Goal: Task Accomplishment & Management: Complete application form

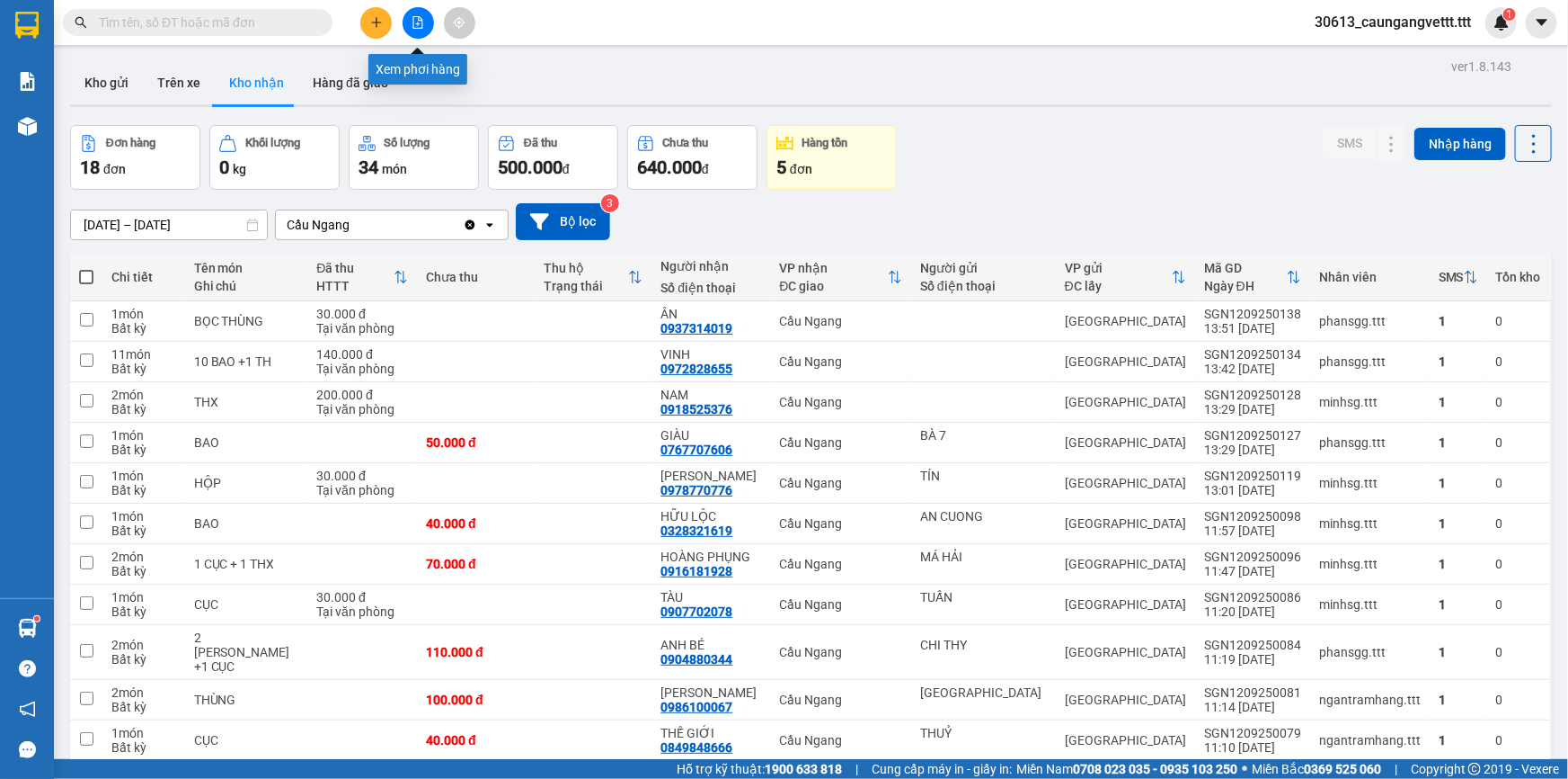
click at [410, 18] on button at bounding box center [418, 23] width 32 height 32
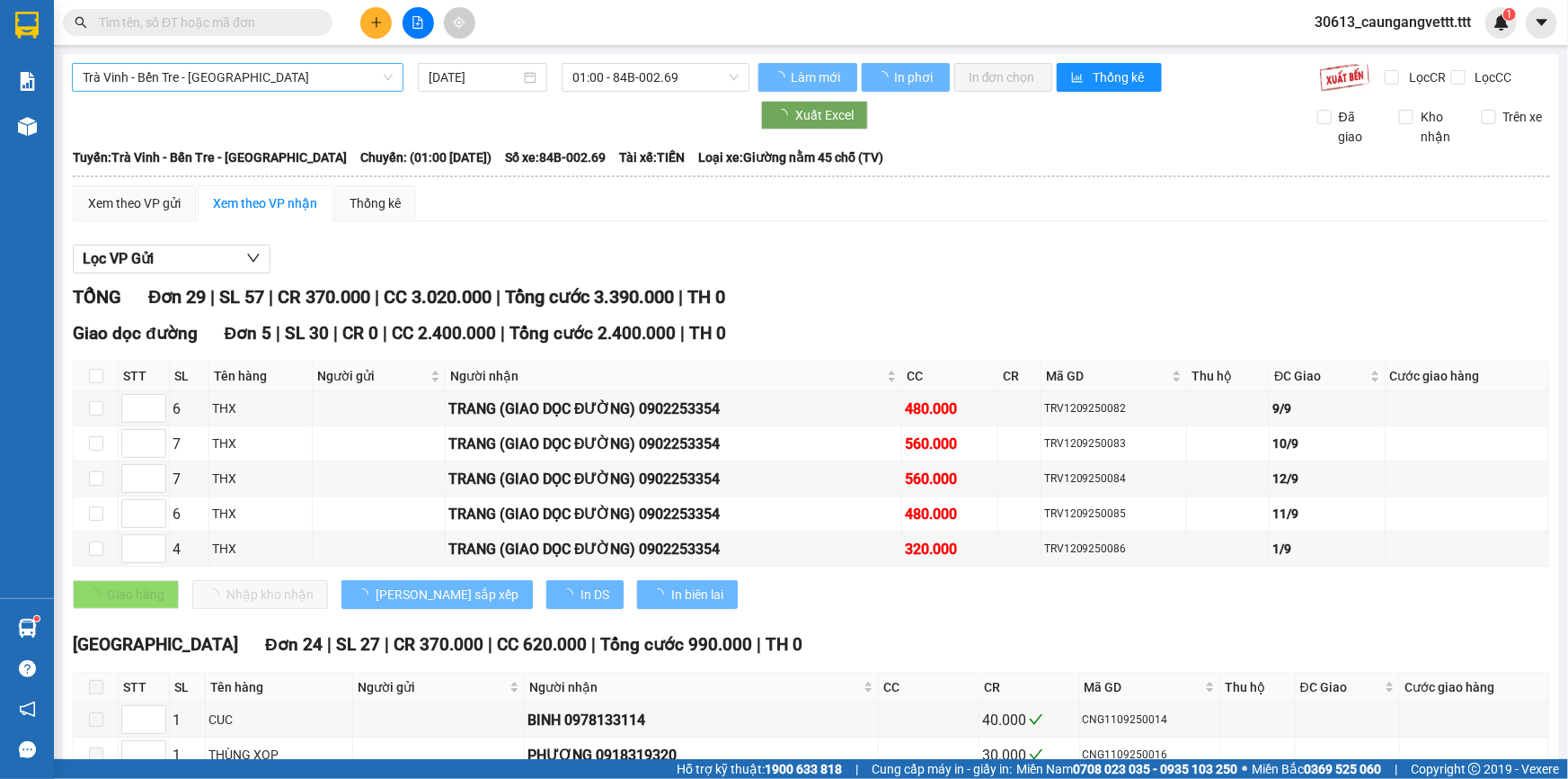
click at [221, 75] on span "Trà Vinh - Bến Tre - [GEOGRAPHIC_DATA]" at bounding box center [238, 77] width 311 height 27
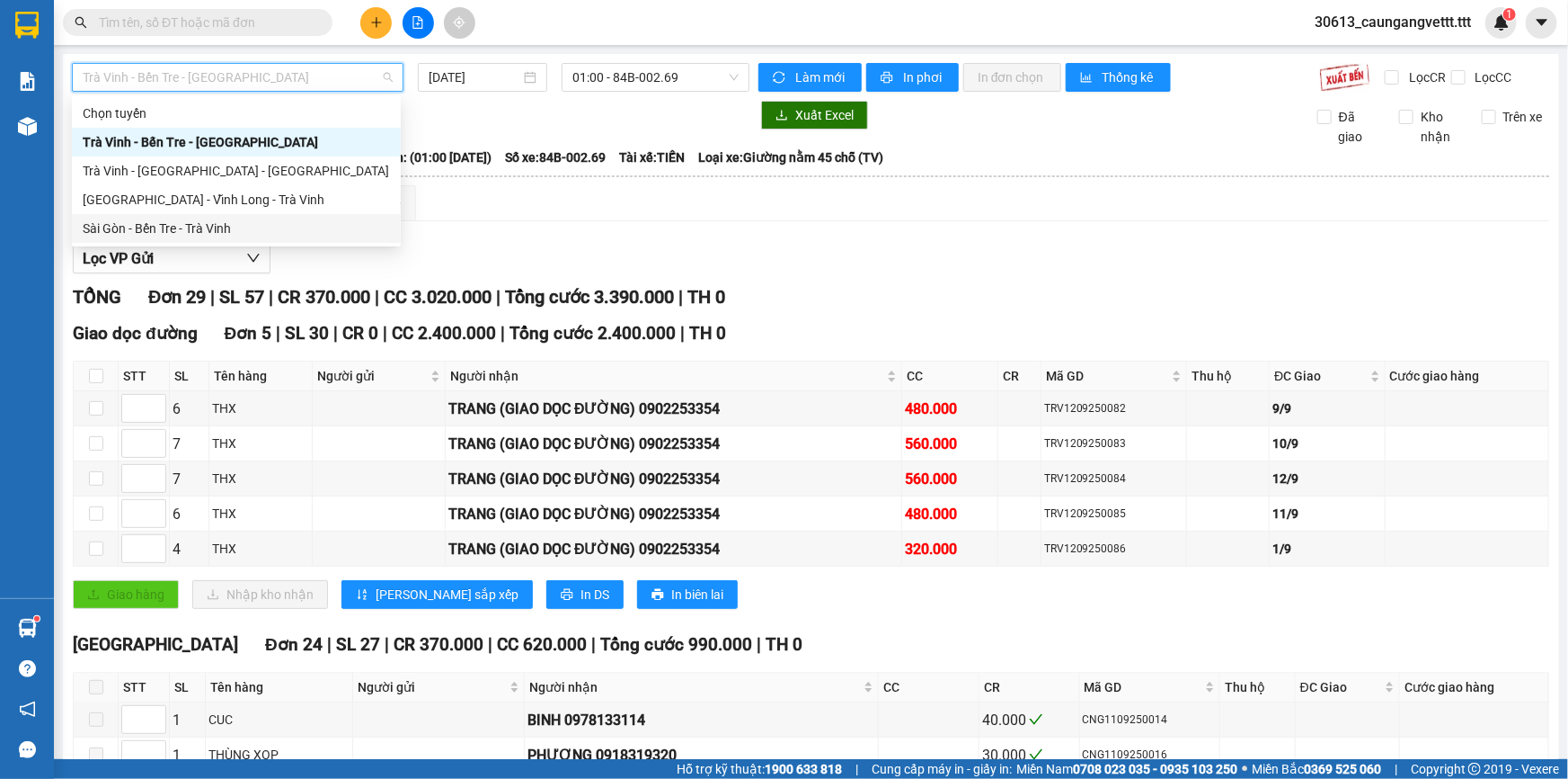
click at [221, 226] on div "Sài Gòn - Bến Tre - Trà Vinh" at bounding box center [237, 228] width 308 height 20
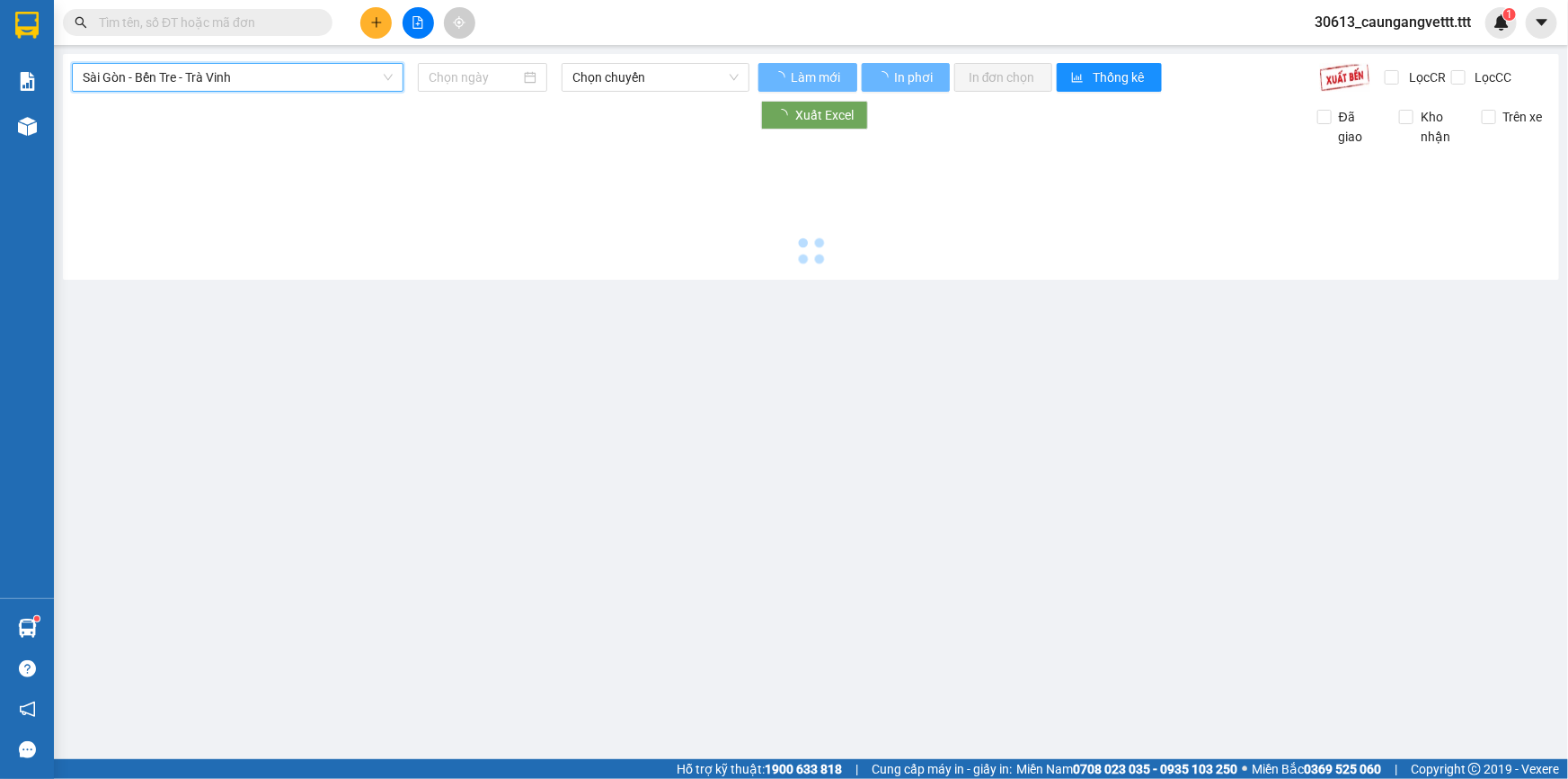
type input "[DATE]"
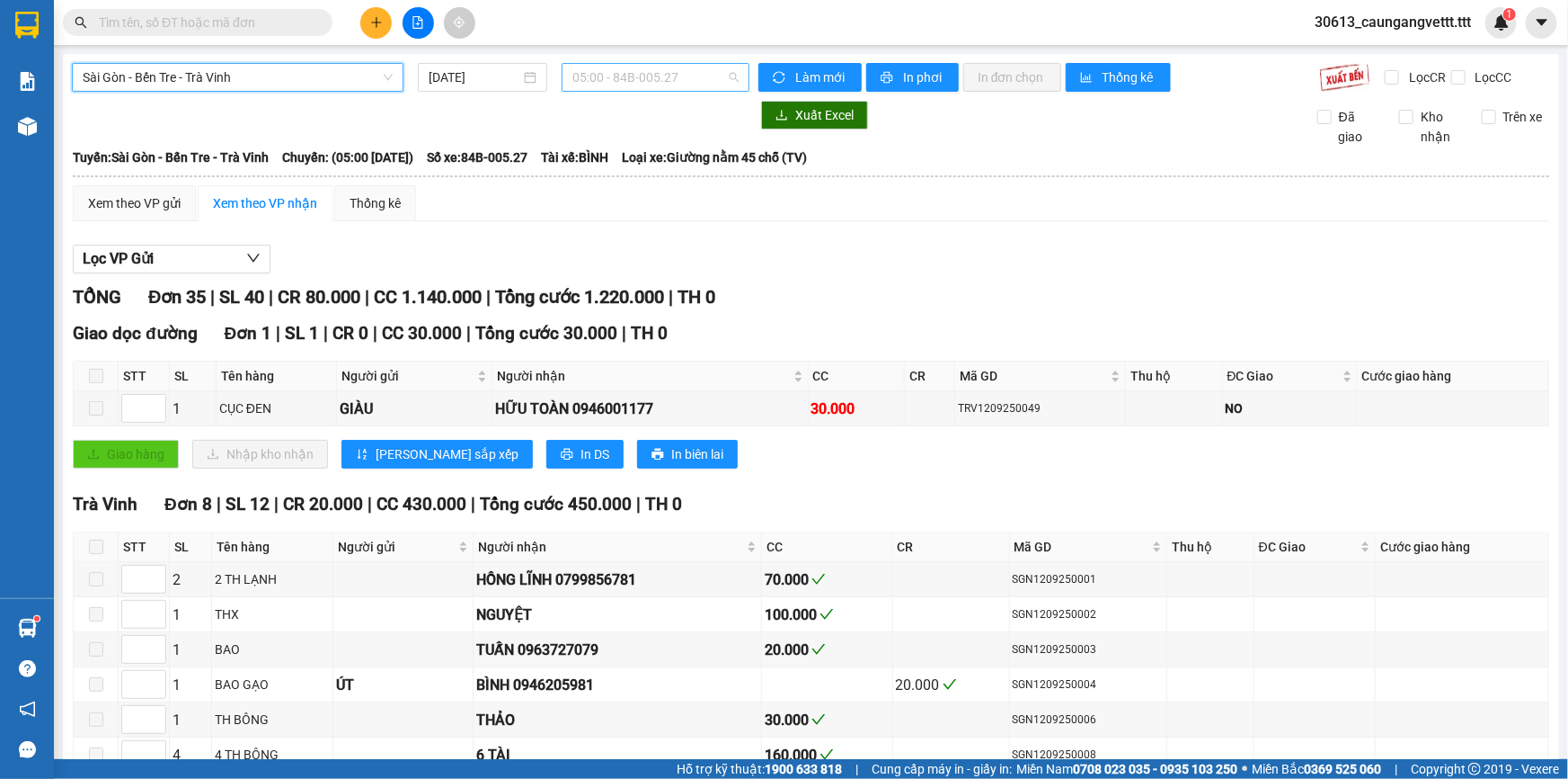
click at [633, 79] on span "05:00 - 84B-005.27" at bounding box center [655, 77] width 166 height 27
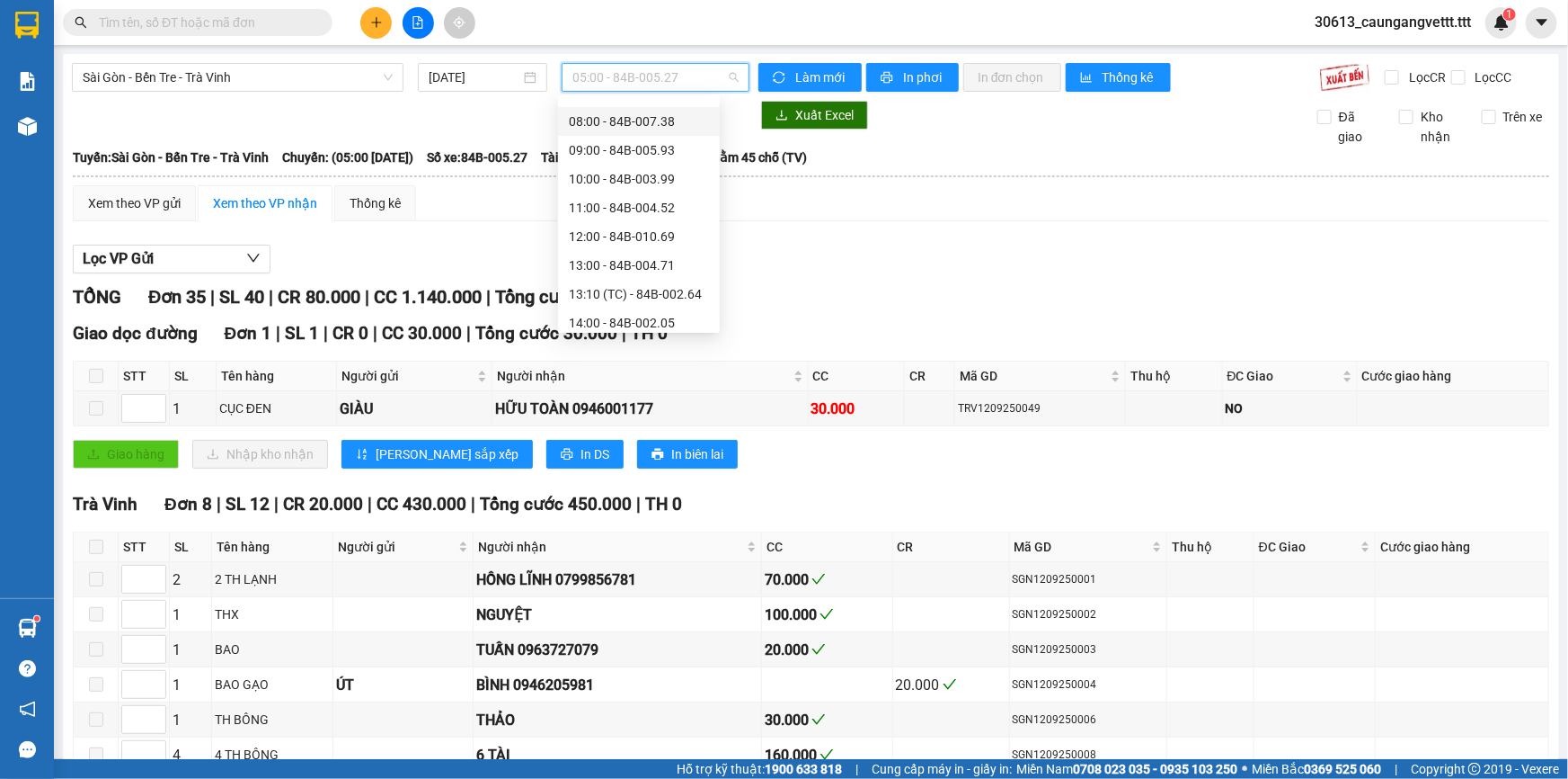
scroll to position [373, 0]
click at [612, 116] on div "15:00 - 84B-002.69" at bounding box center [638, 114] width 140 height 20
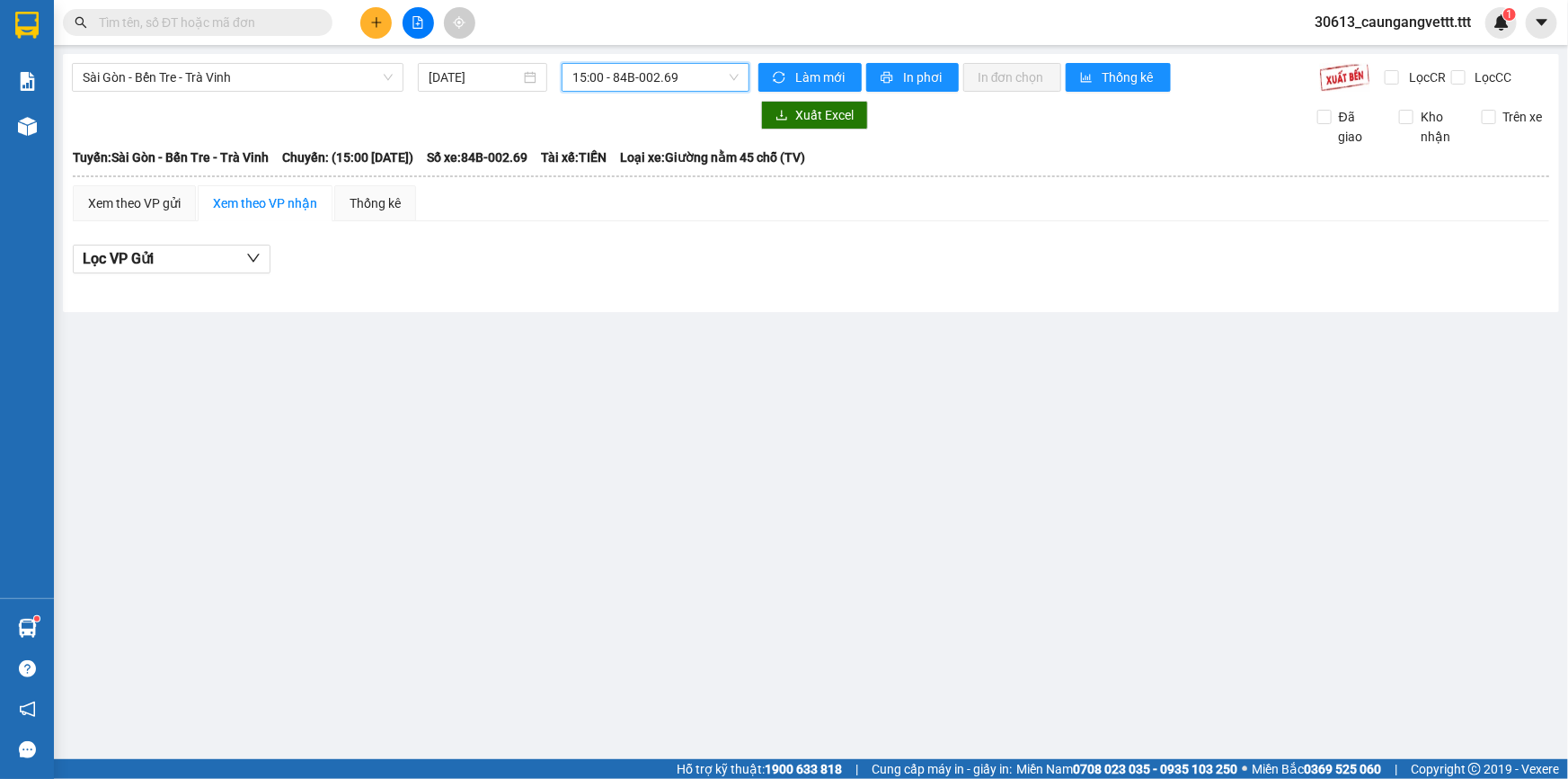
click at [636, 78] on span "15:00 - 84B-002.69" at bounding box center [655, 77] width 166 height 27
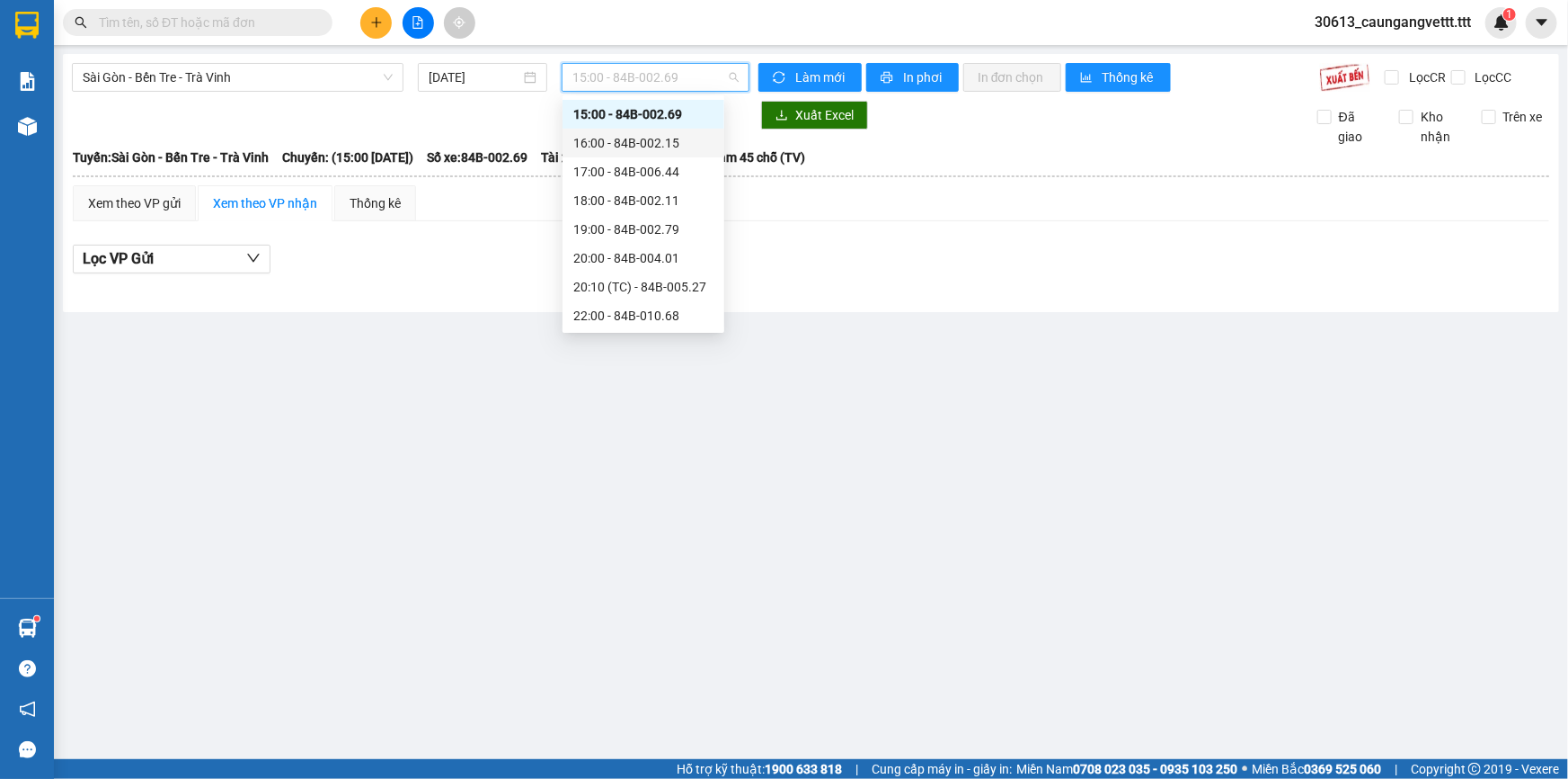
click at [611, 142] on div "16:00 - 84B-002.15" at bounding box center [643, 142] width 140 height 20
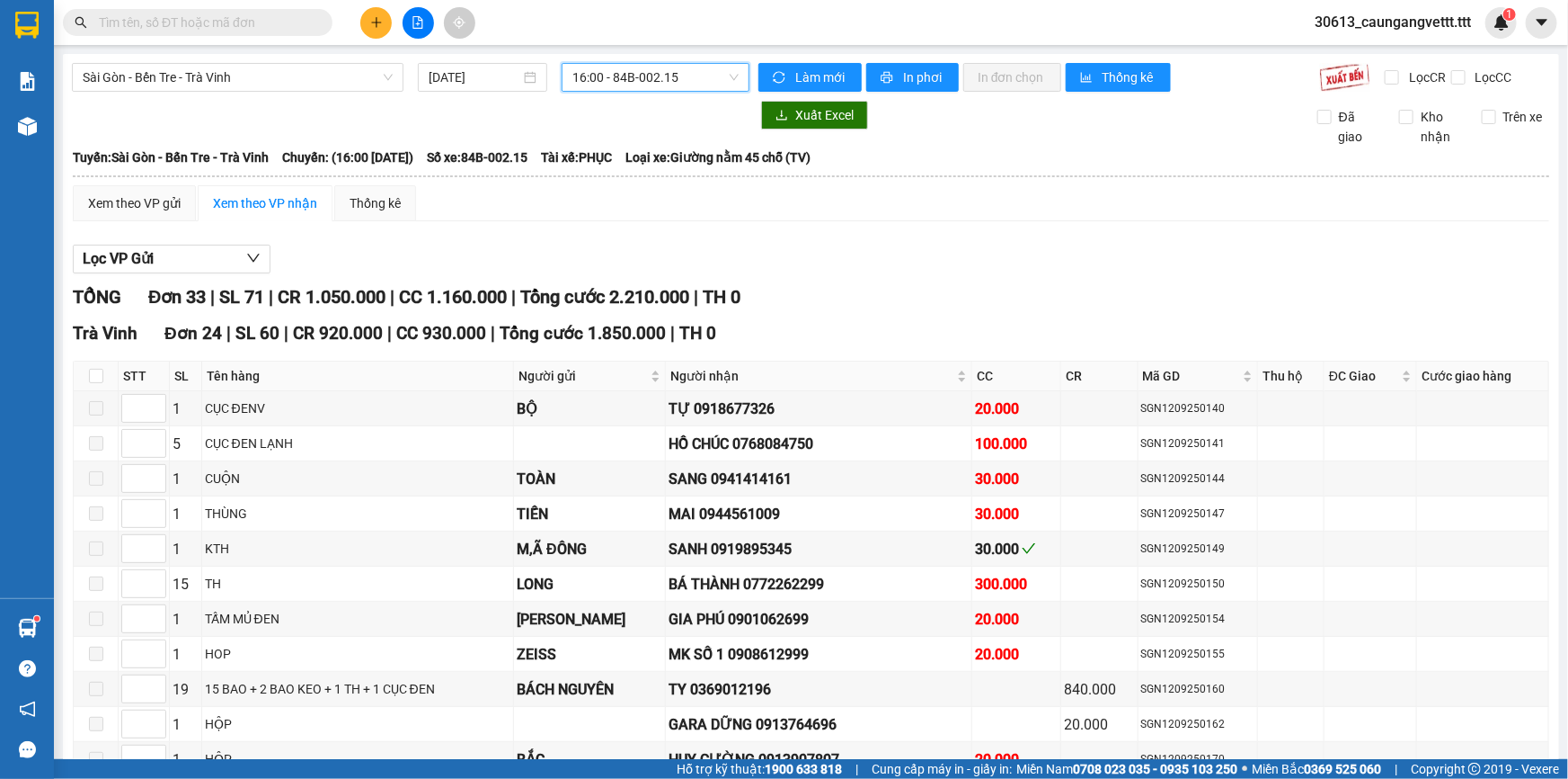
click at [694, 75] on span "16:00 - 84B-002.15" at bounding box center [655, 77] width 166 height 27
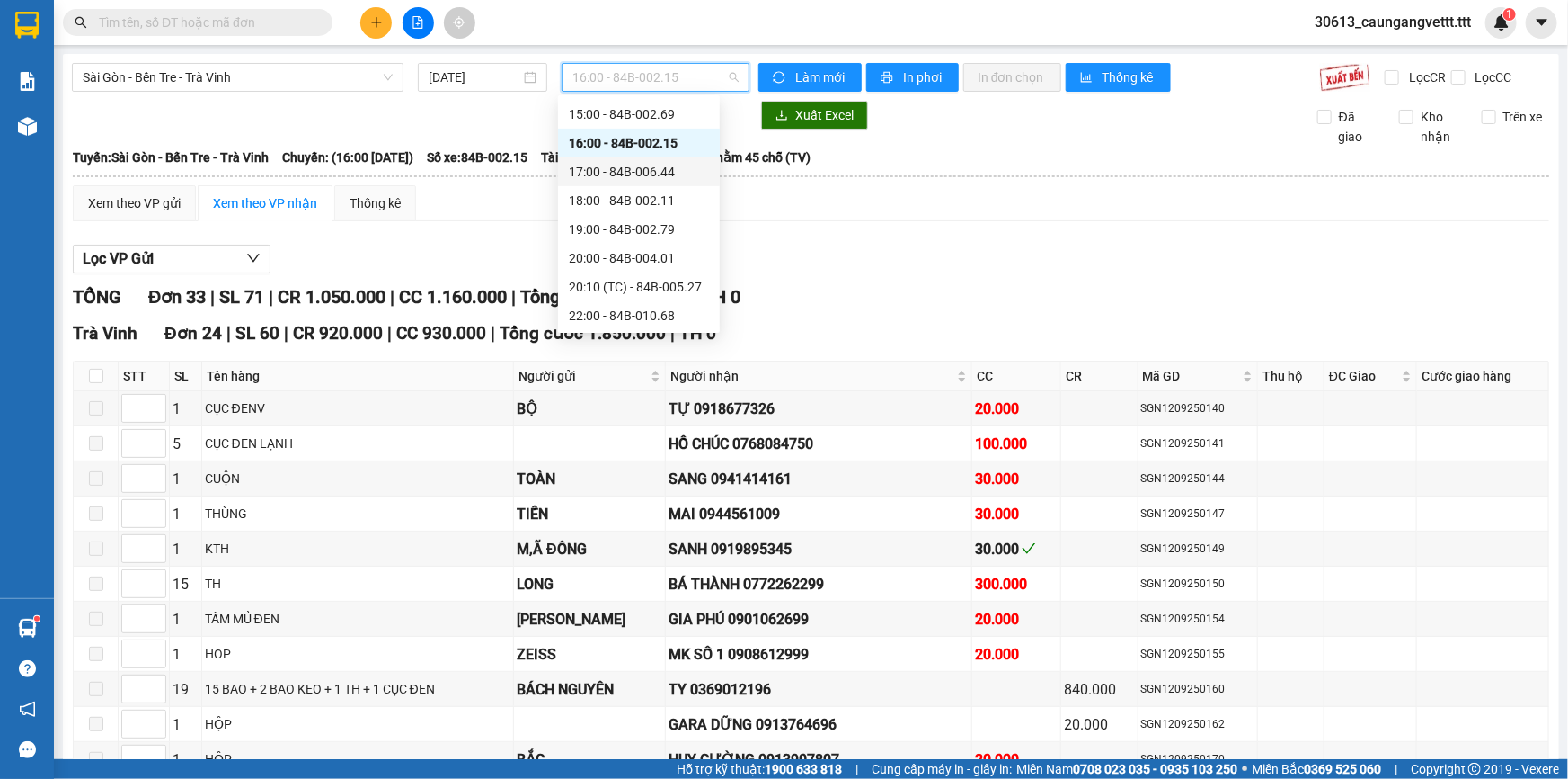
click at [626, 171] on div "17:00 - 84B-006.44" at bounding box center [638, 171] width 140 height 20
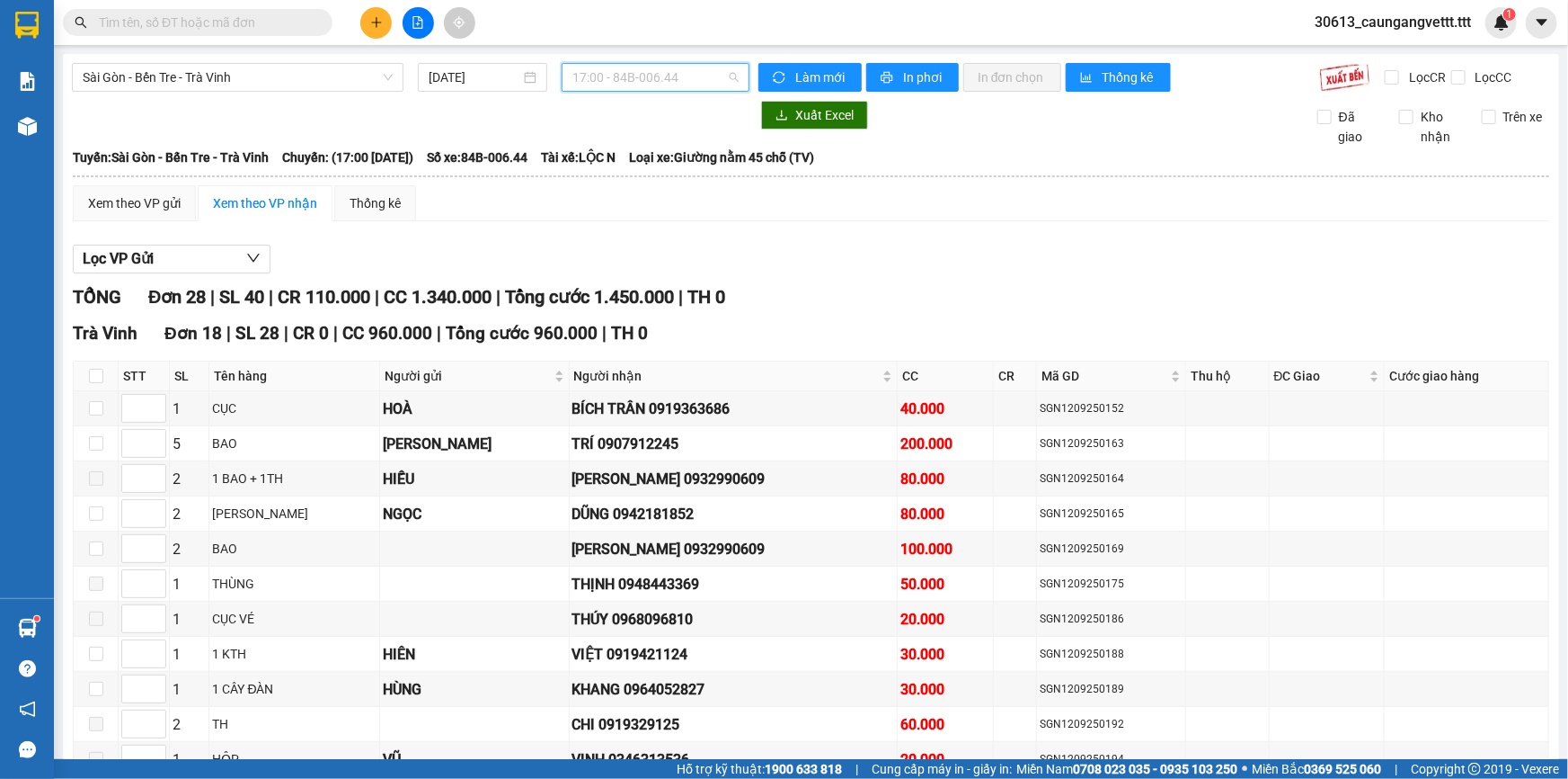
click at [627, 63] on div "17:00 - 84B-006.44" at bounding box center [655, 77] width 188 height 29
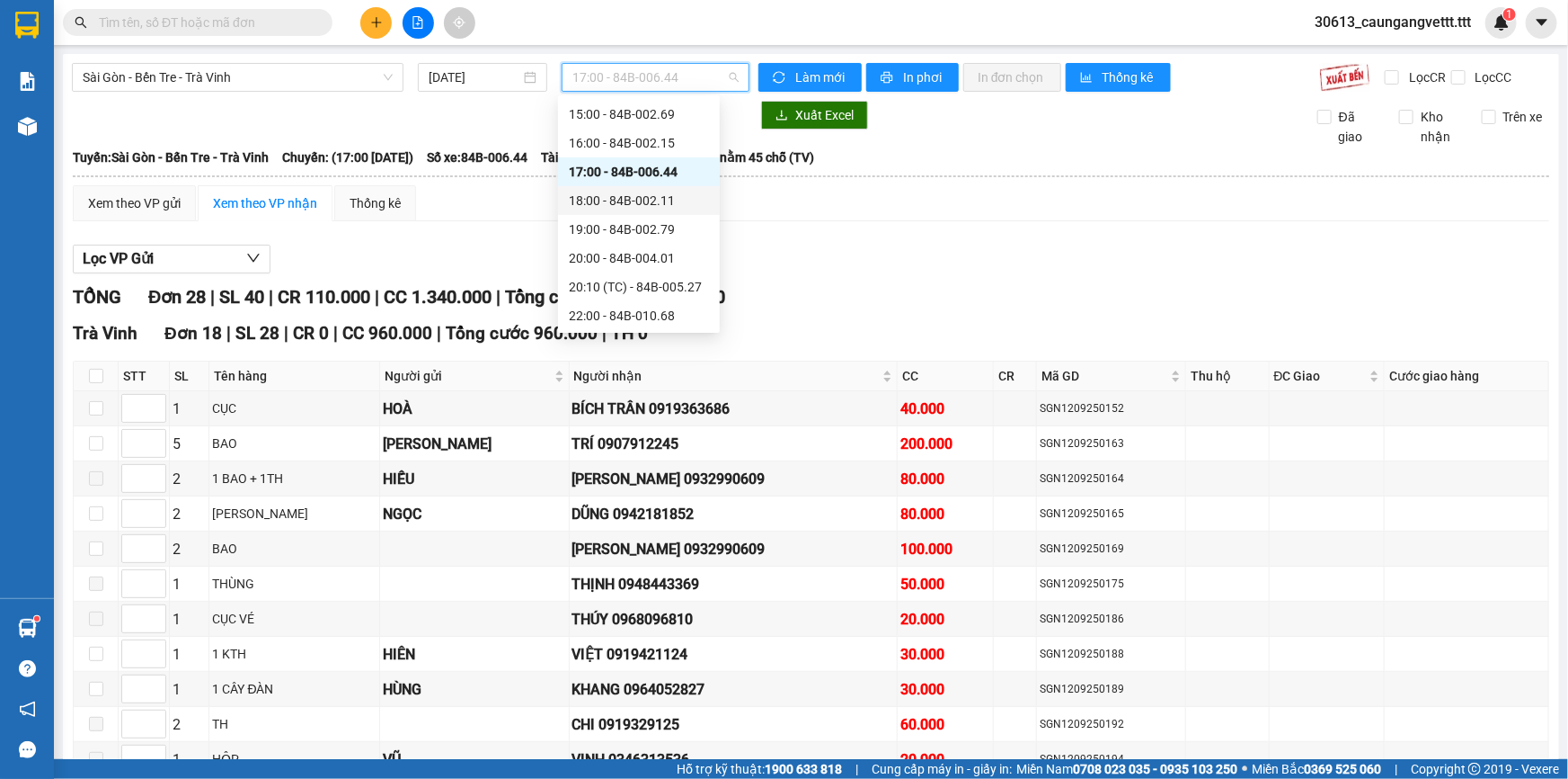
click at [612, 201] on div "18:00 - 84B-002.11" at bounding box center [638, 200] width 140 height 20
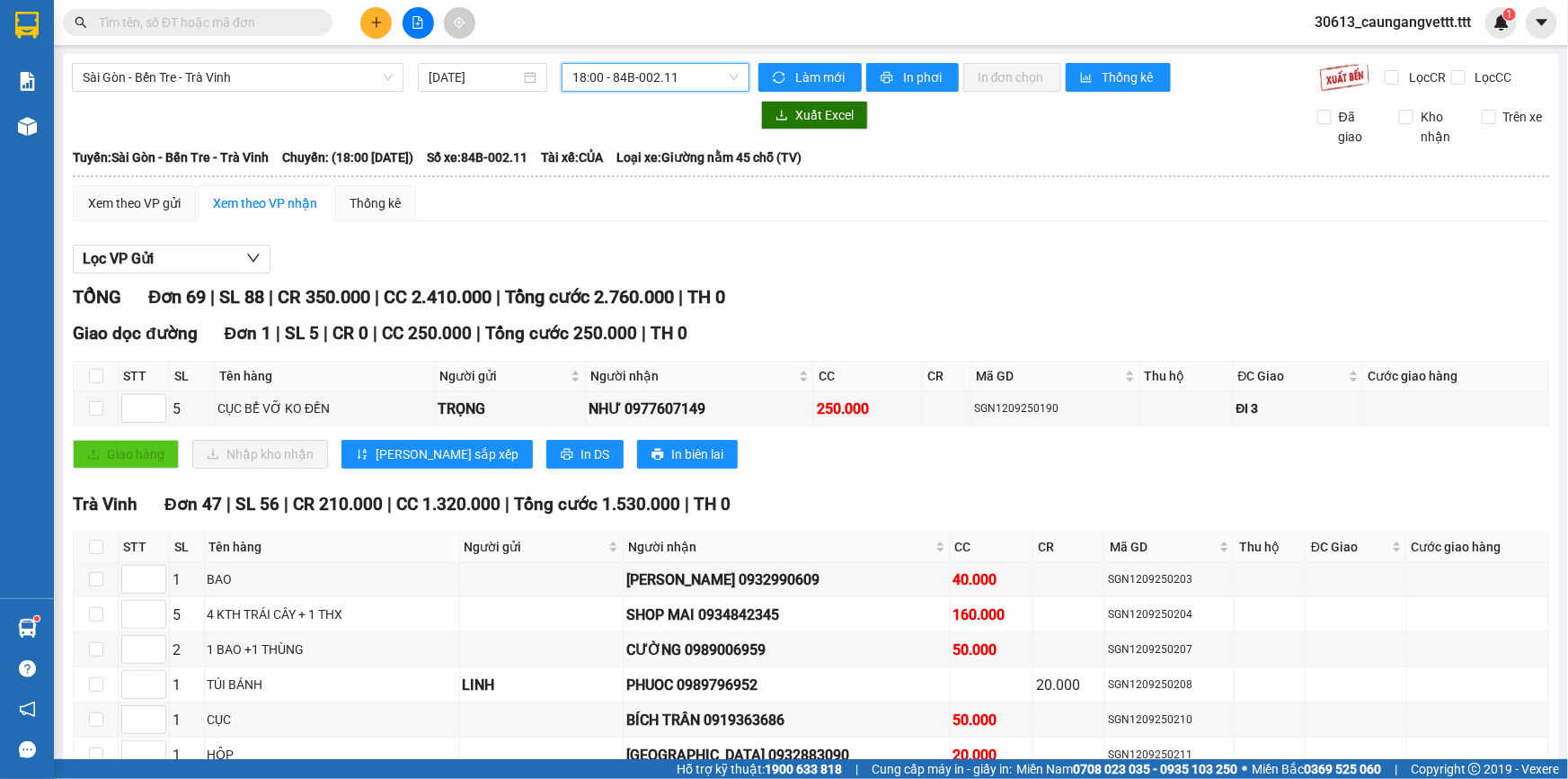
click at [672, 82] on span "18:00 - 84B-002.11" at bounding box center [655, 77] width 166 height 27
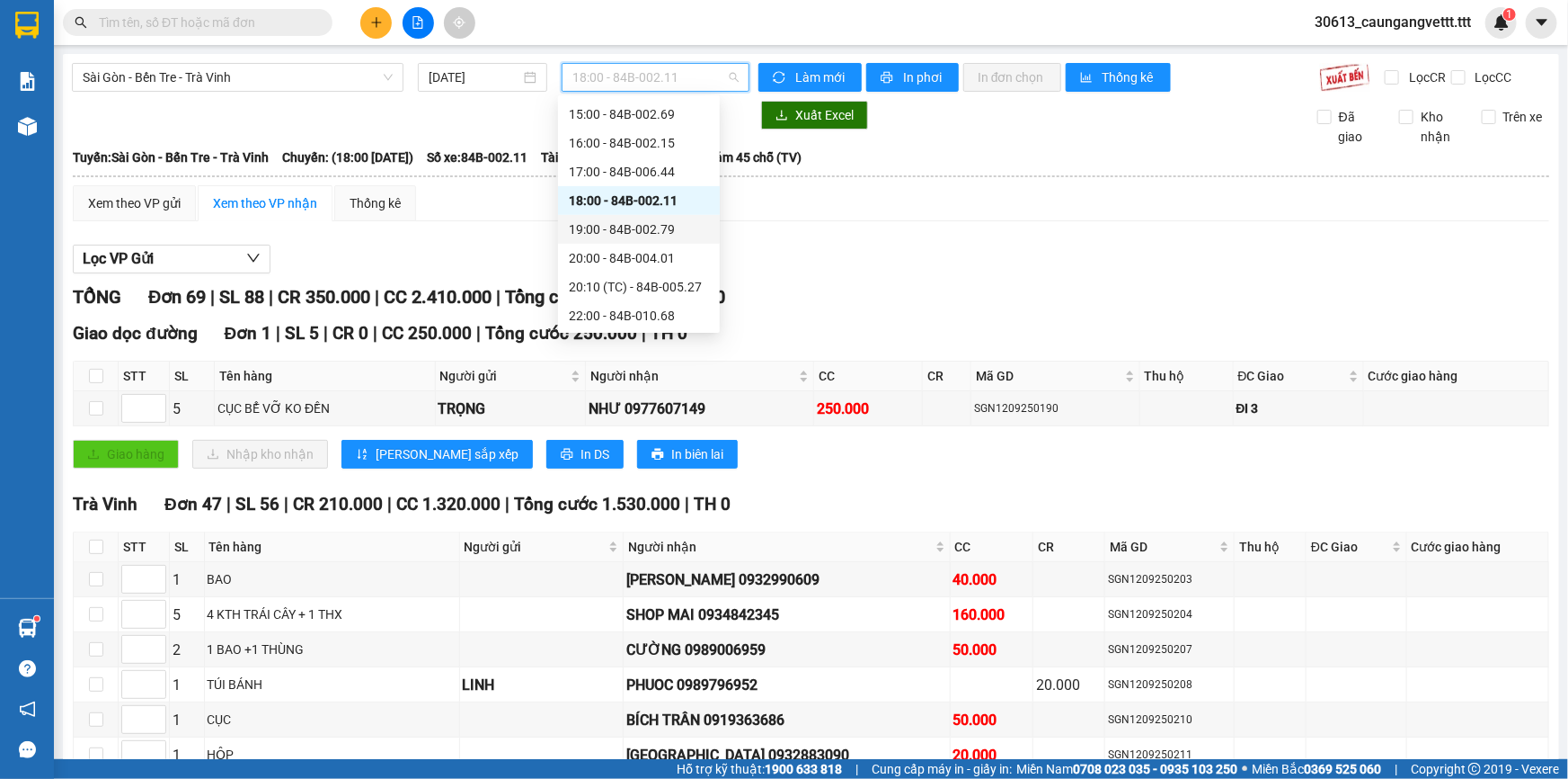
click at [628, 237] on div "19:00 - 84B-002.79" at bounding box center [638, 229] width 140 height 20
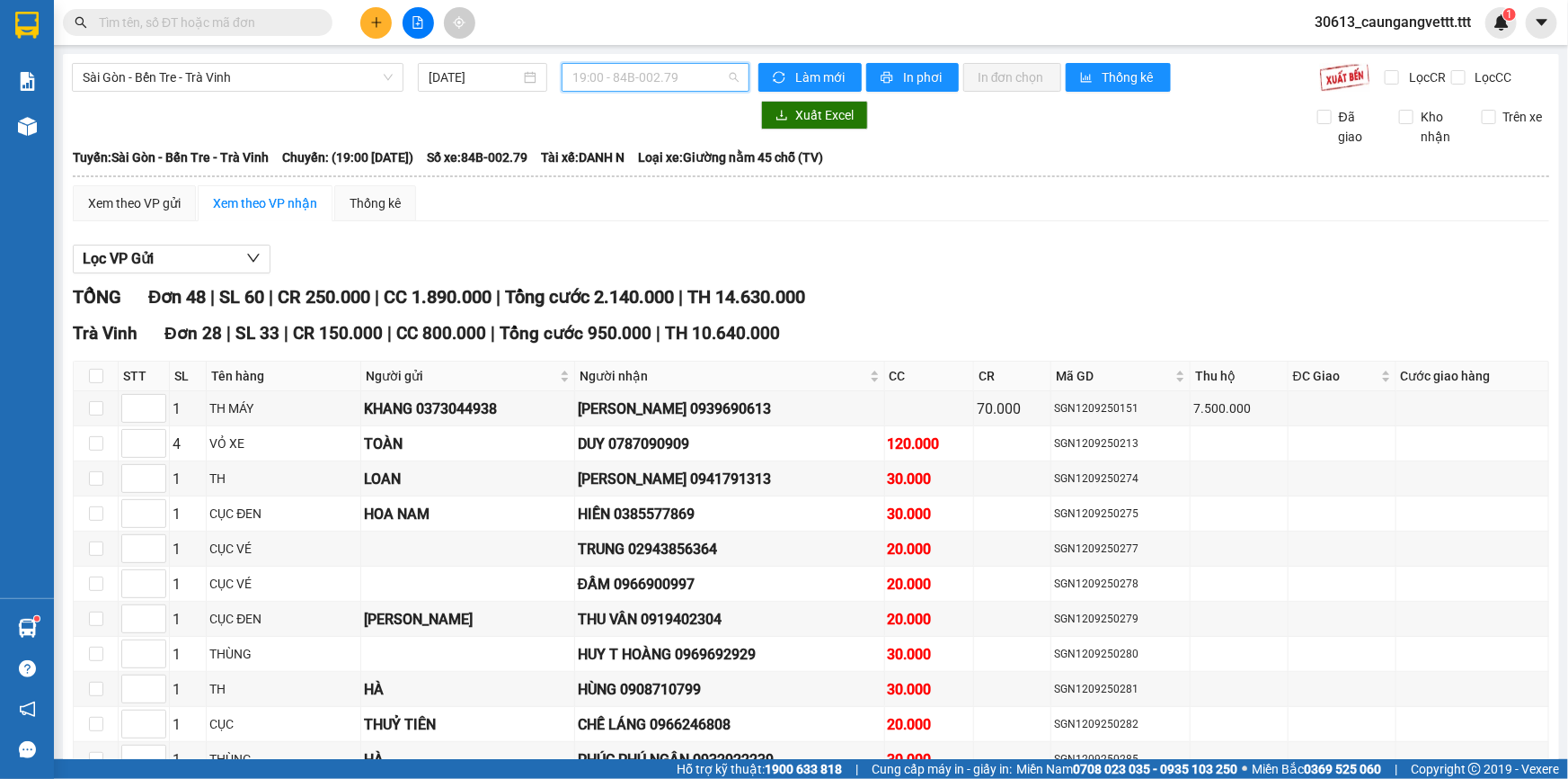
click at [652, 79] on span "19:00 - 84B-002.79" at bounding box center [655, 77] width 166 height 27
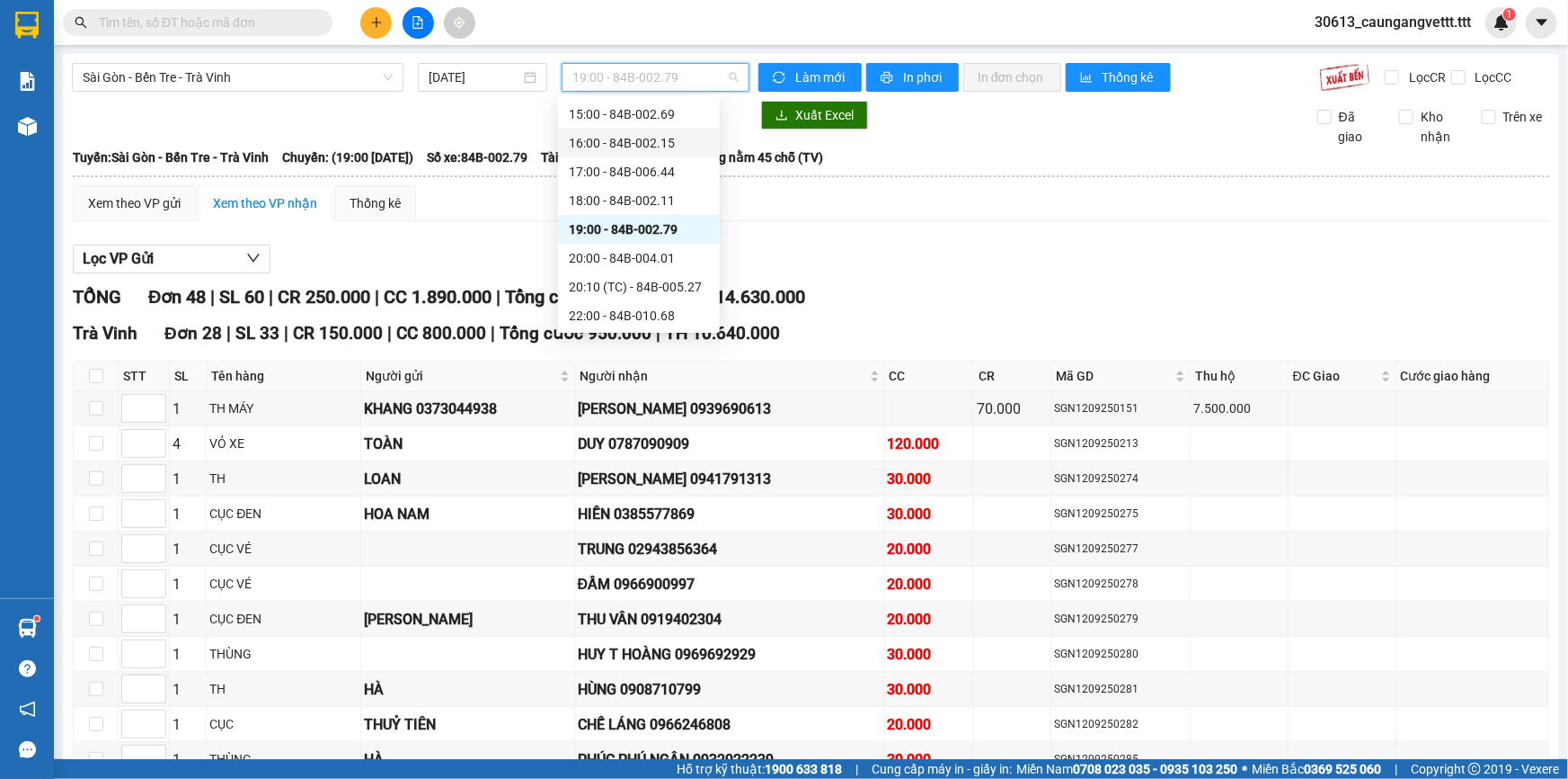
click at [596, 143] on div "16:00 - 84B-002.15" at bounding box center [638, 142] width 140 height 20
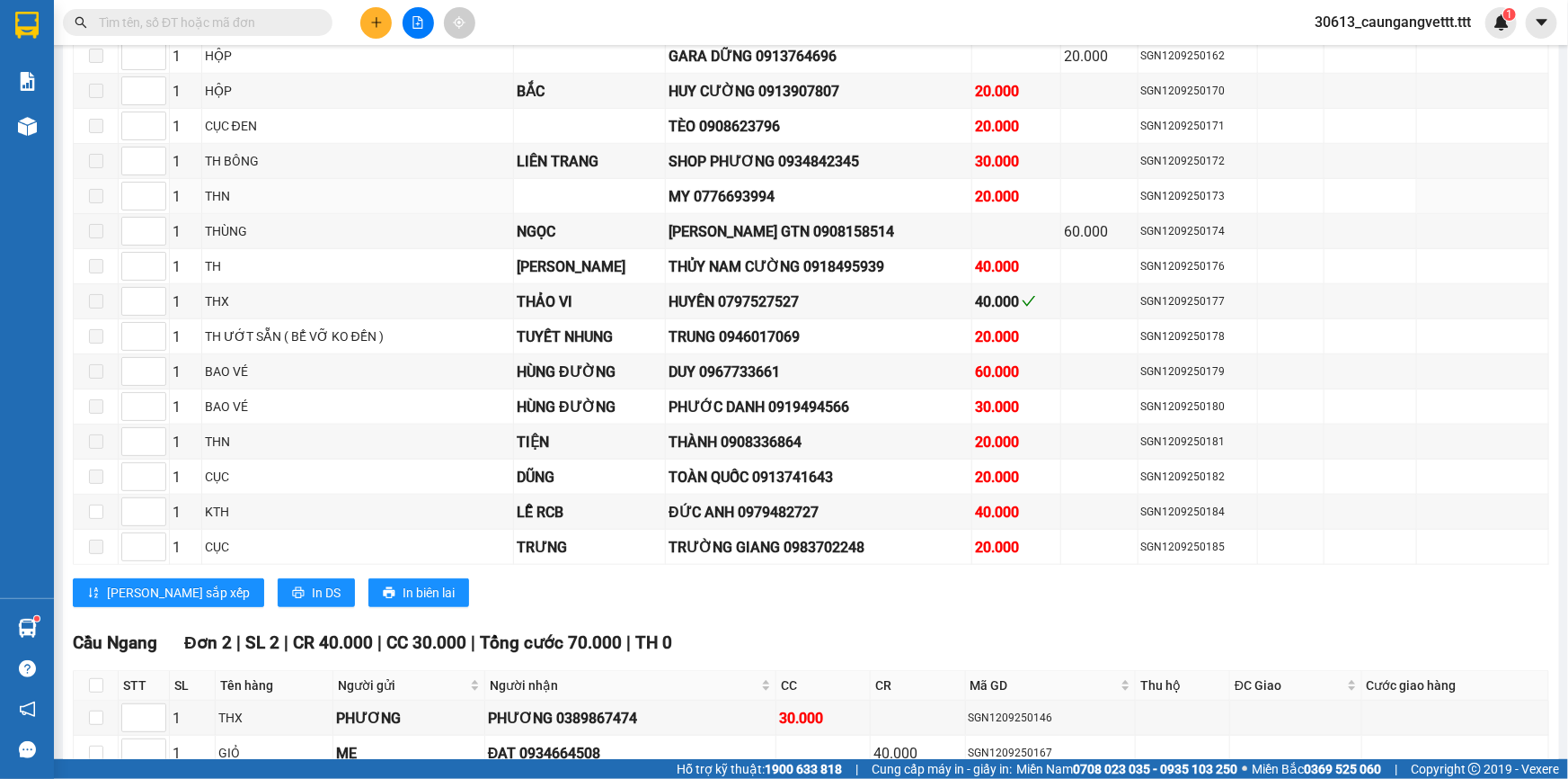
scroll to position [872, 0]
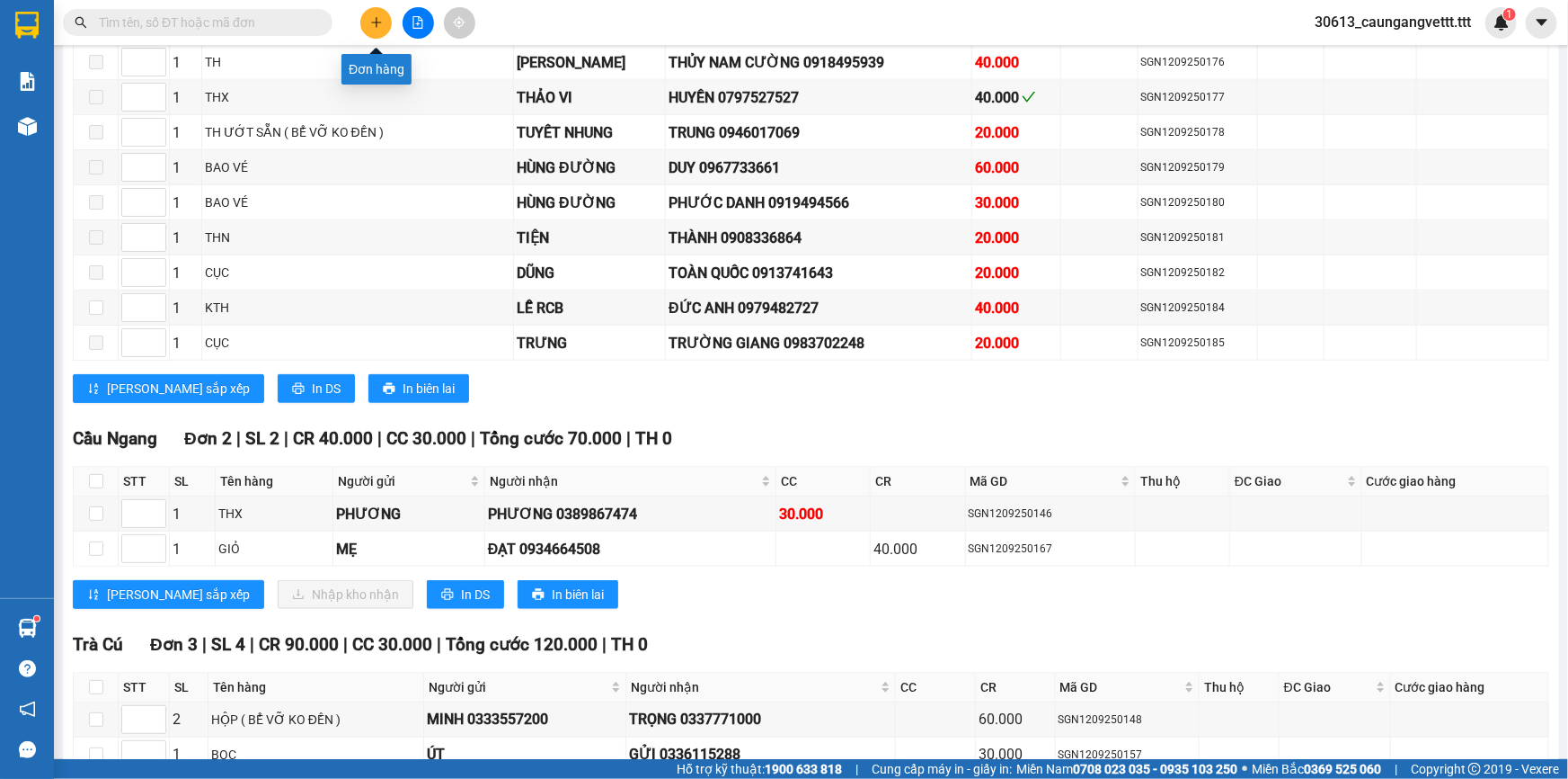
click at [380, 23] on icon "plus" at bounding box center [376, 22] width 12 height 12
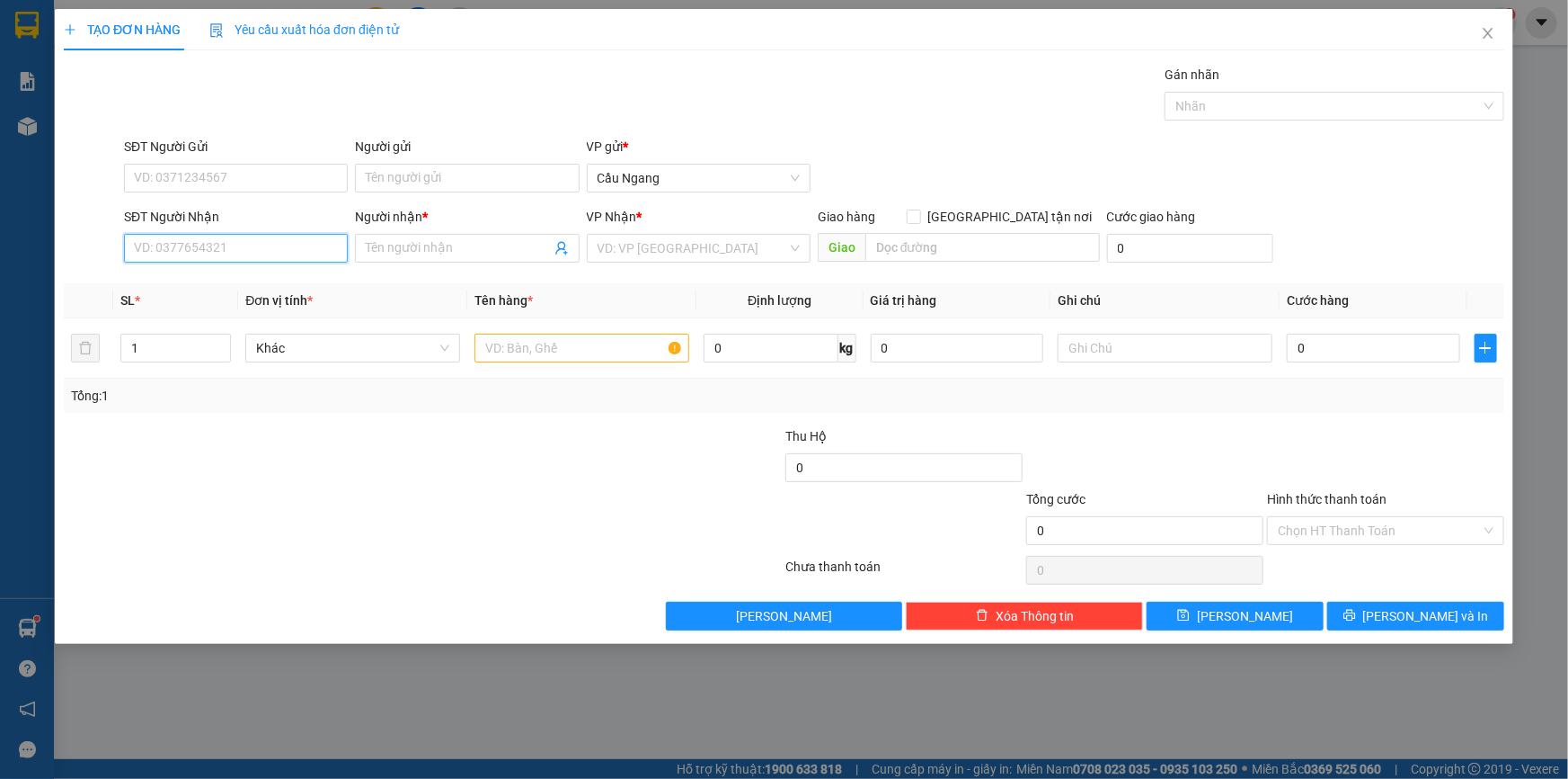
click at [214, 249] on input "SĐT Người Nhận" at bounding box center [236, 249] width 224 height 29
click at [215, 281] on div "0944445299 - PHƯƠNG" at bounding box center [236, 284] width 203 height 20
type input "0944445299"
type input "PHƯƠNG"
type input "0944445299"
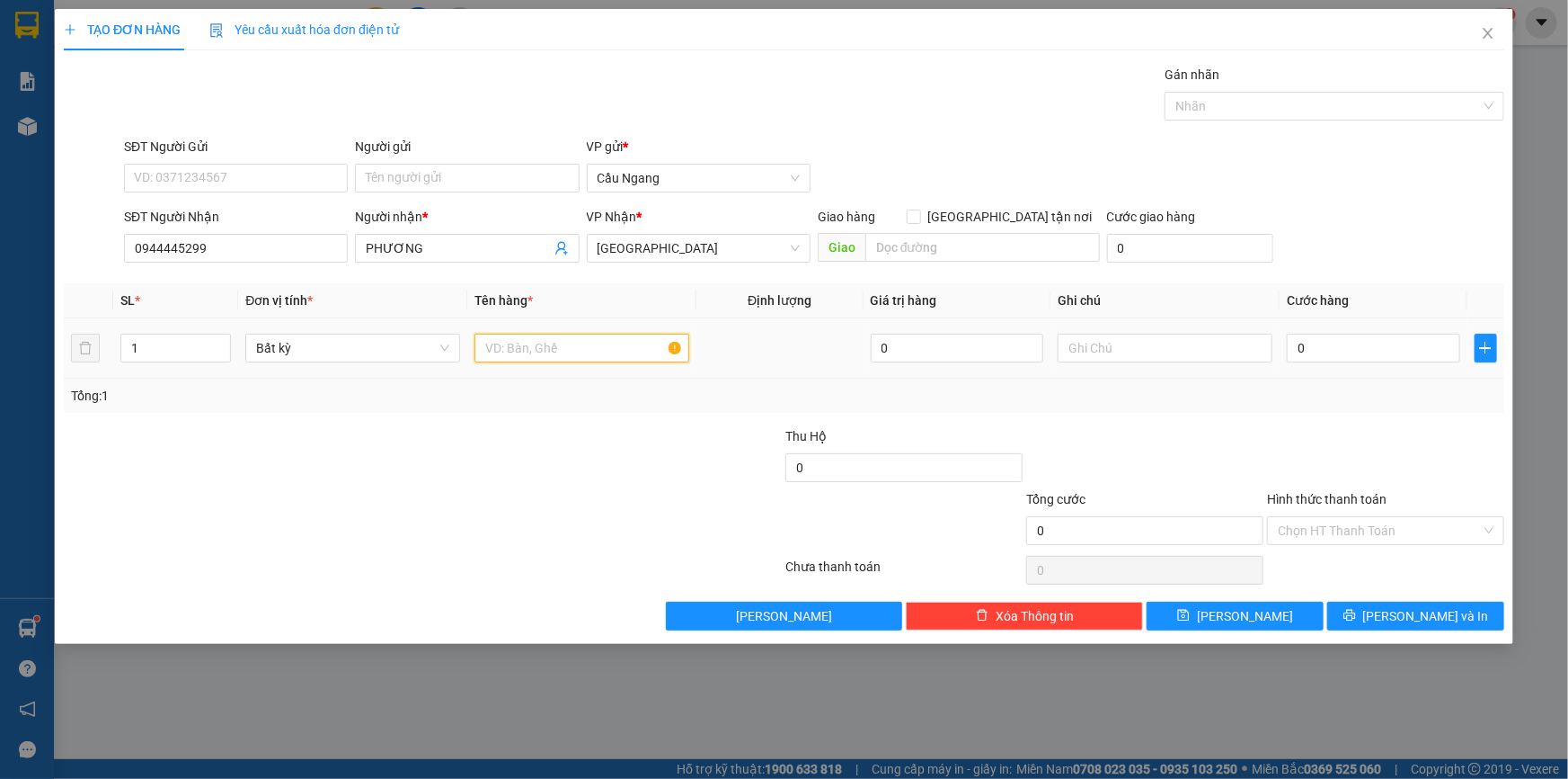
click at [581, 354] on input "text" at bounding box center [582, 348] width 215 height 29
type input "TH DẸP"
click at [1370, 341] on input "0" at bounding box center [1374, 348] width 174 height 29
type input "3"
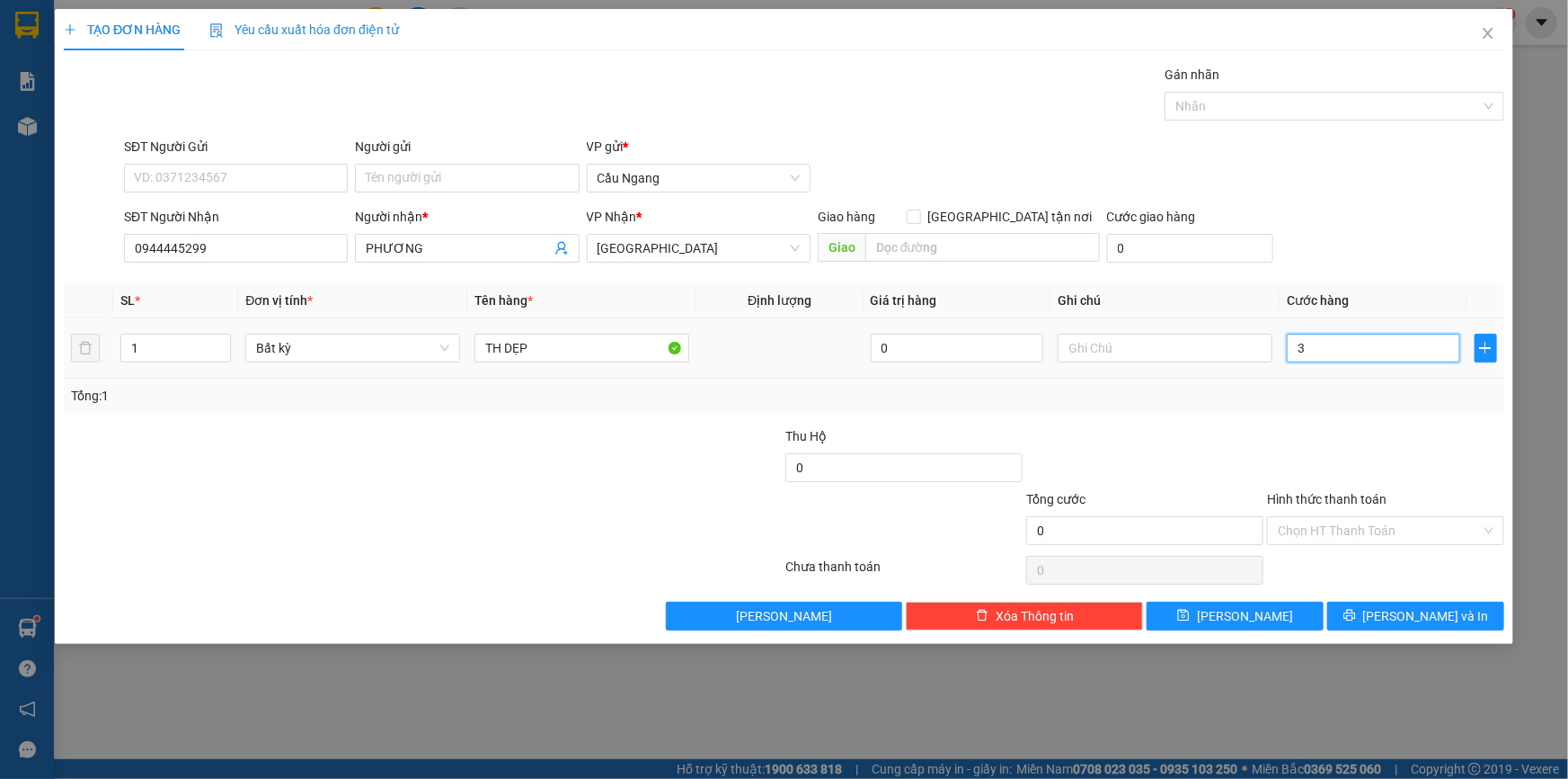
type input "3"
type input "30"
type input "300"
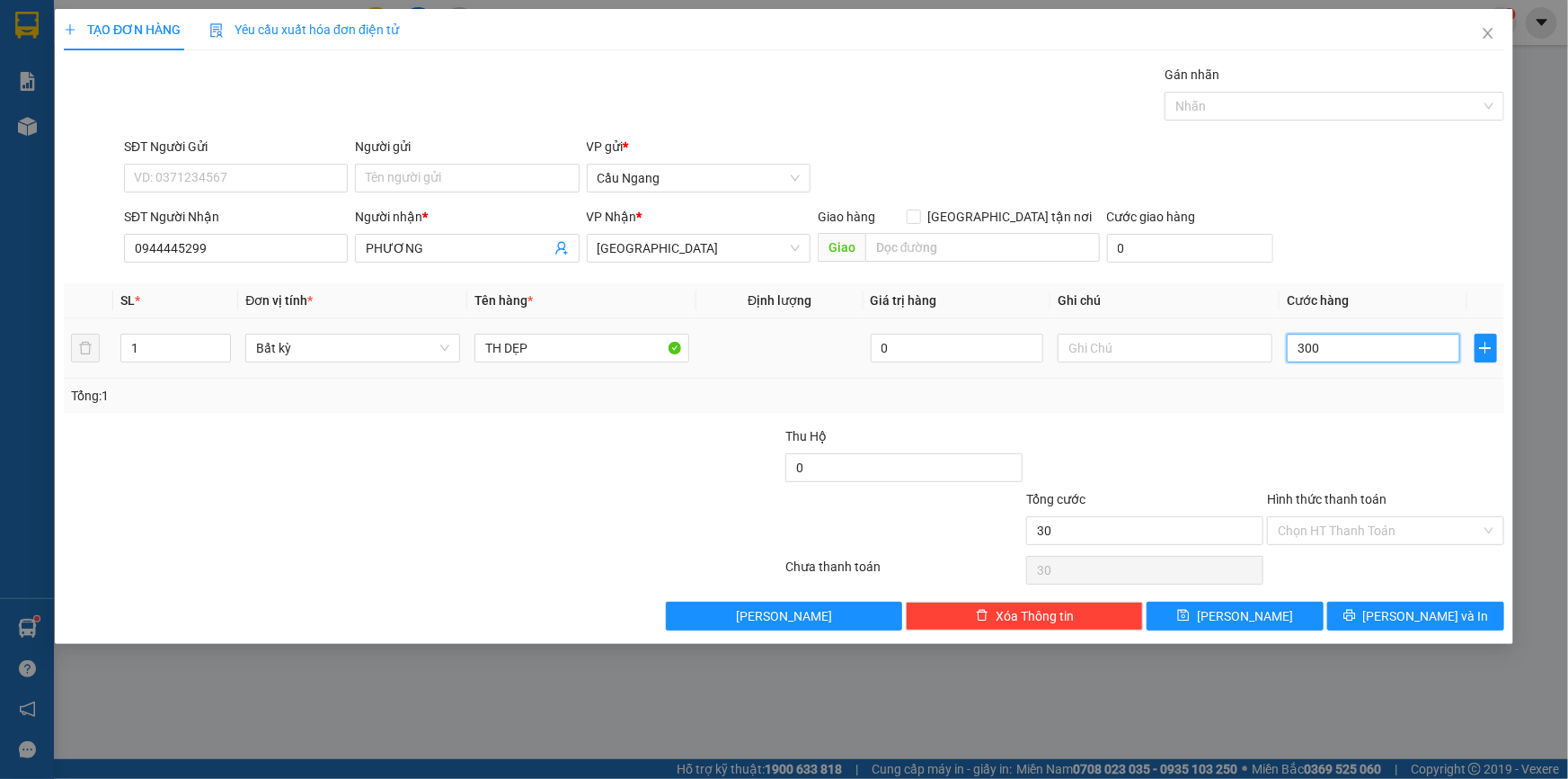
type input "300"
type input "3.000"
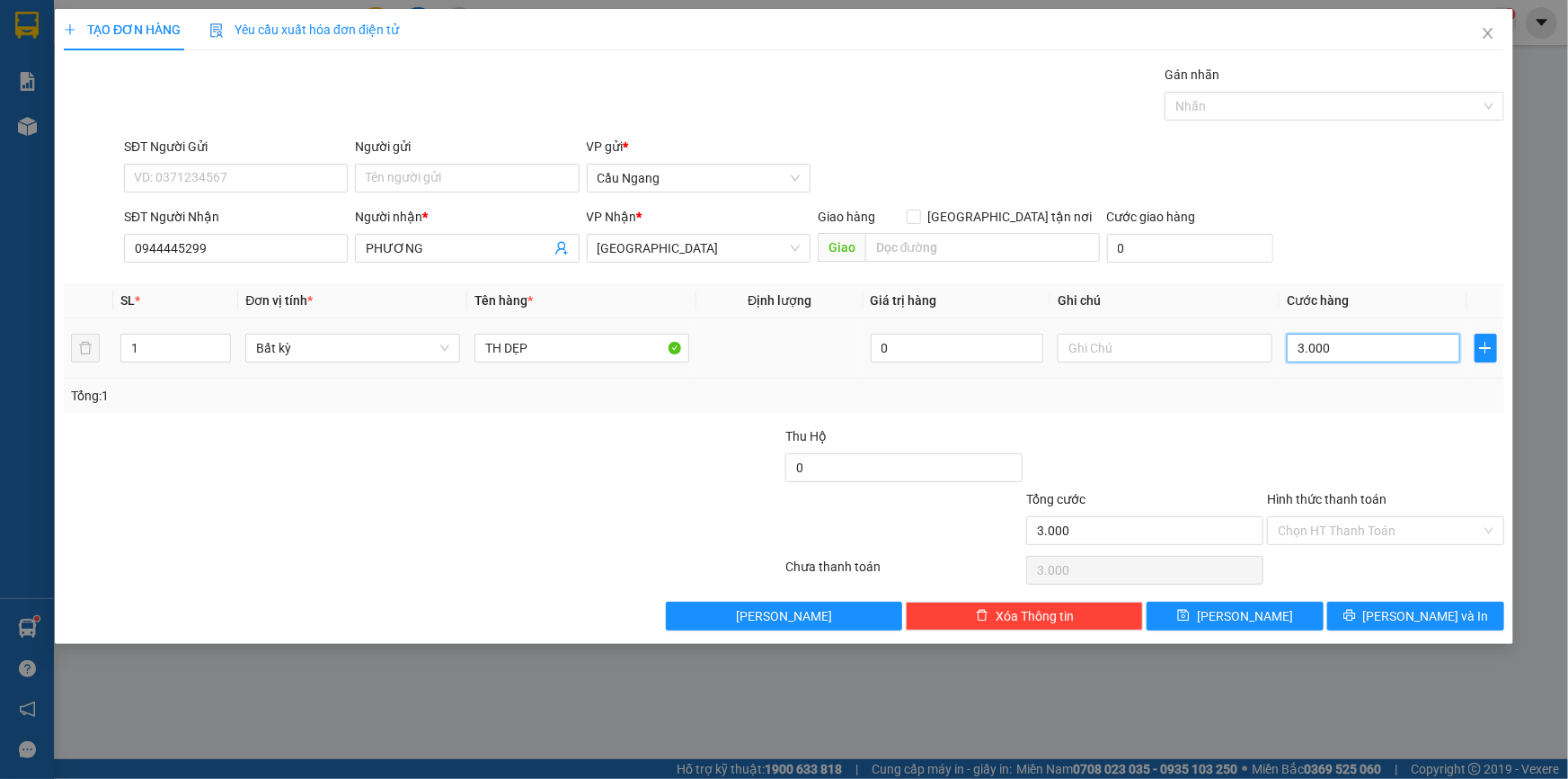
type input "30.000"
click at [1335, 526] on input "Hình thức thanh toán" at bounding box center [1380, 530] width 204 height 27
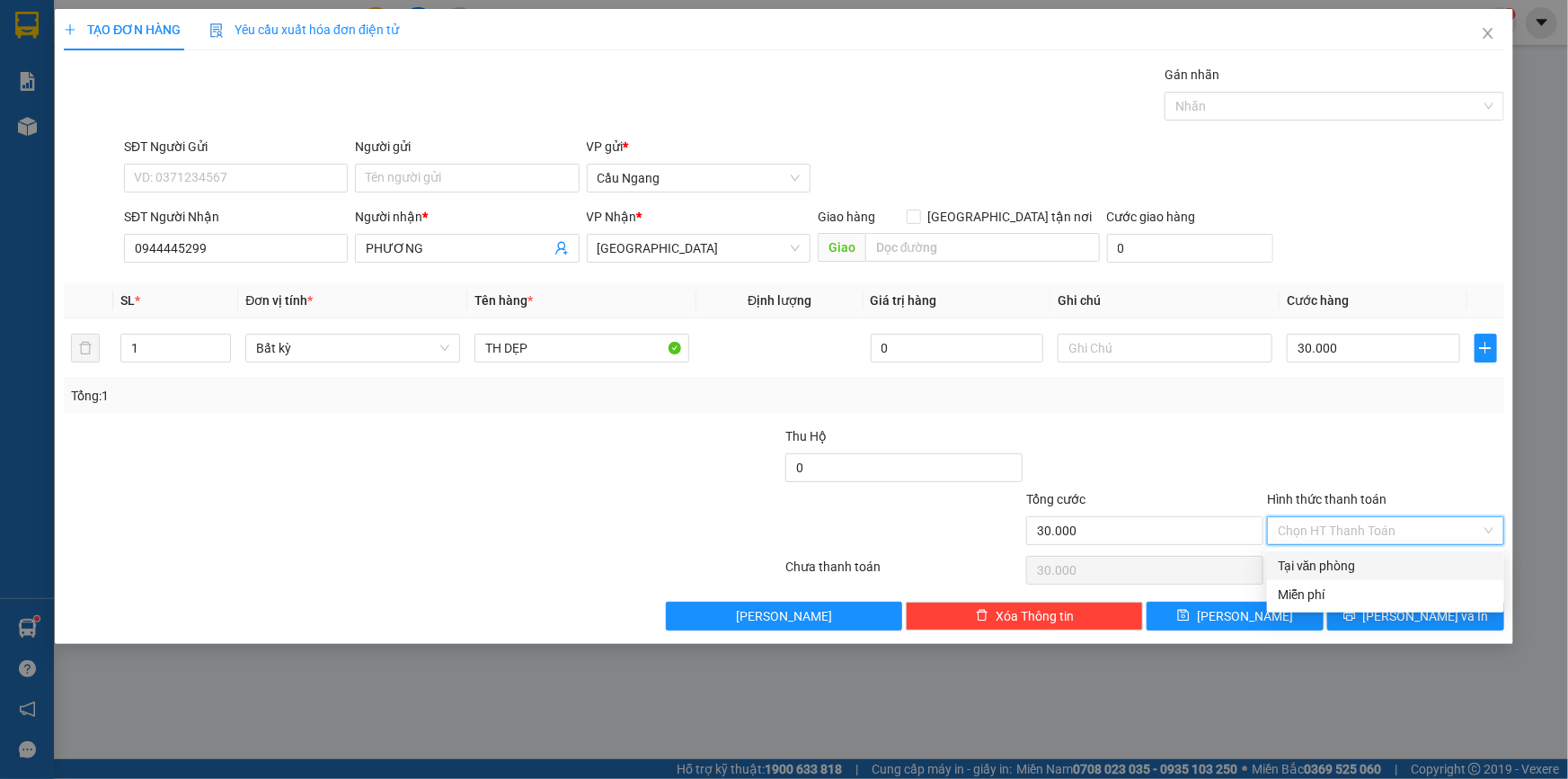
click at [1342, 566] on div "Tại văn phòng" at bounding box center [1386, 565] width 216 height 20
type input "0"
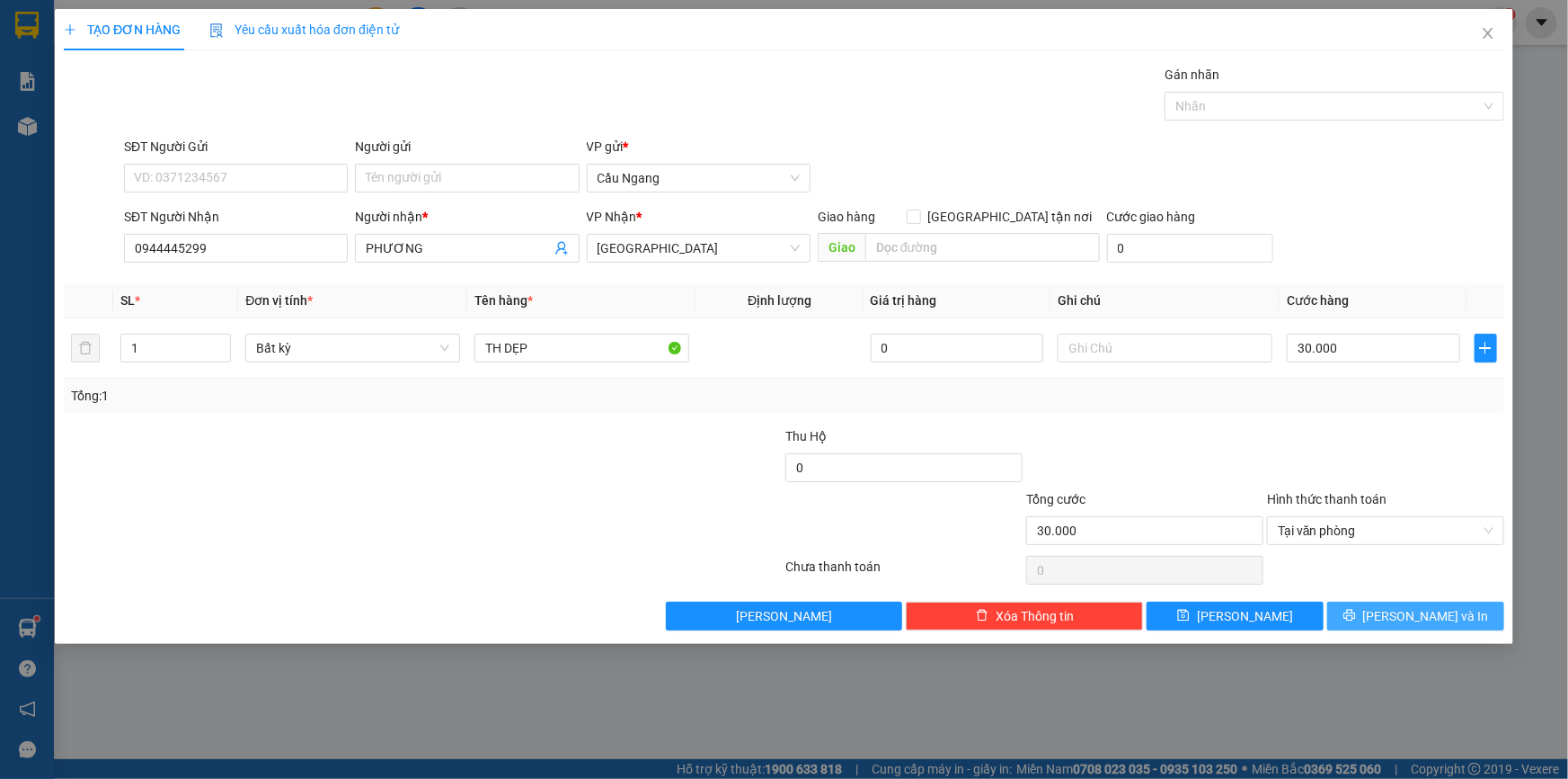
click at [1375, 612] on button "[PERSON_NAME] và In" at bounding box center [1415, 616] width 177 height 29
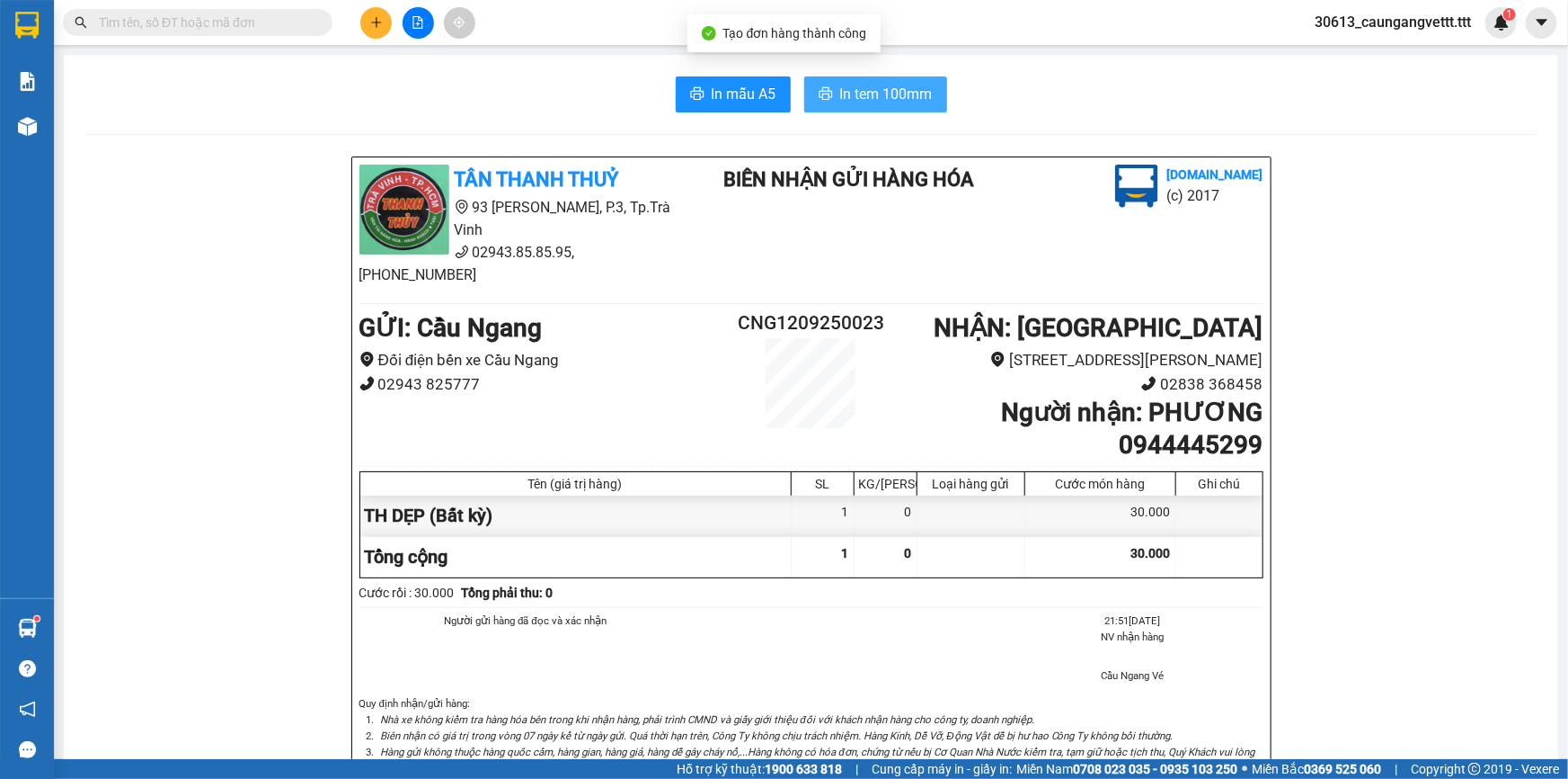
click at [863, 85] on span "In tem 100mm" at bounding box center [886, 95] width 93 height 23
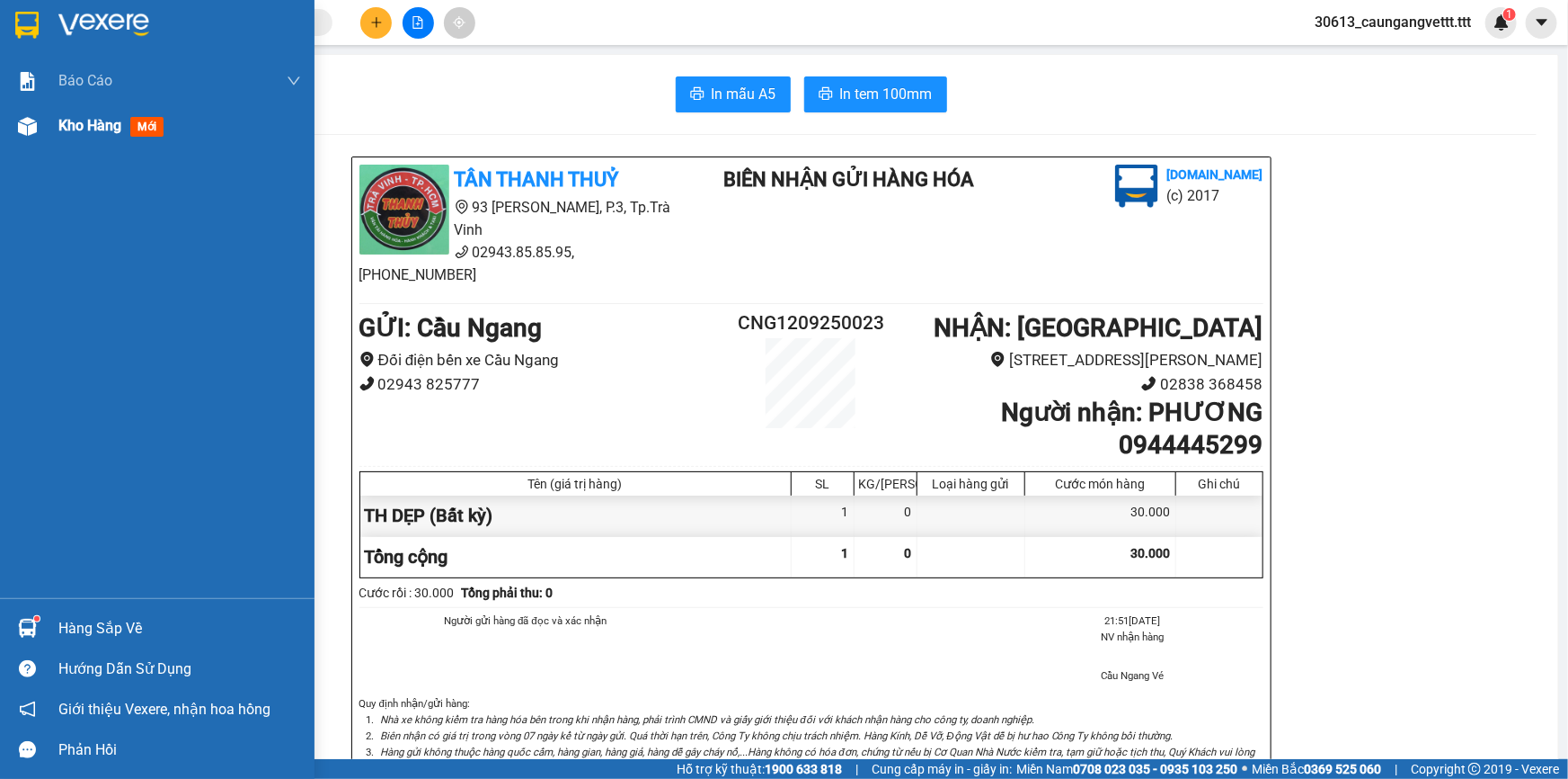
click at [74, 129] on span "Kho hàng" at bounding box center [90, 125] width 63 height 17
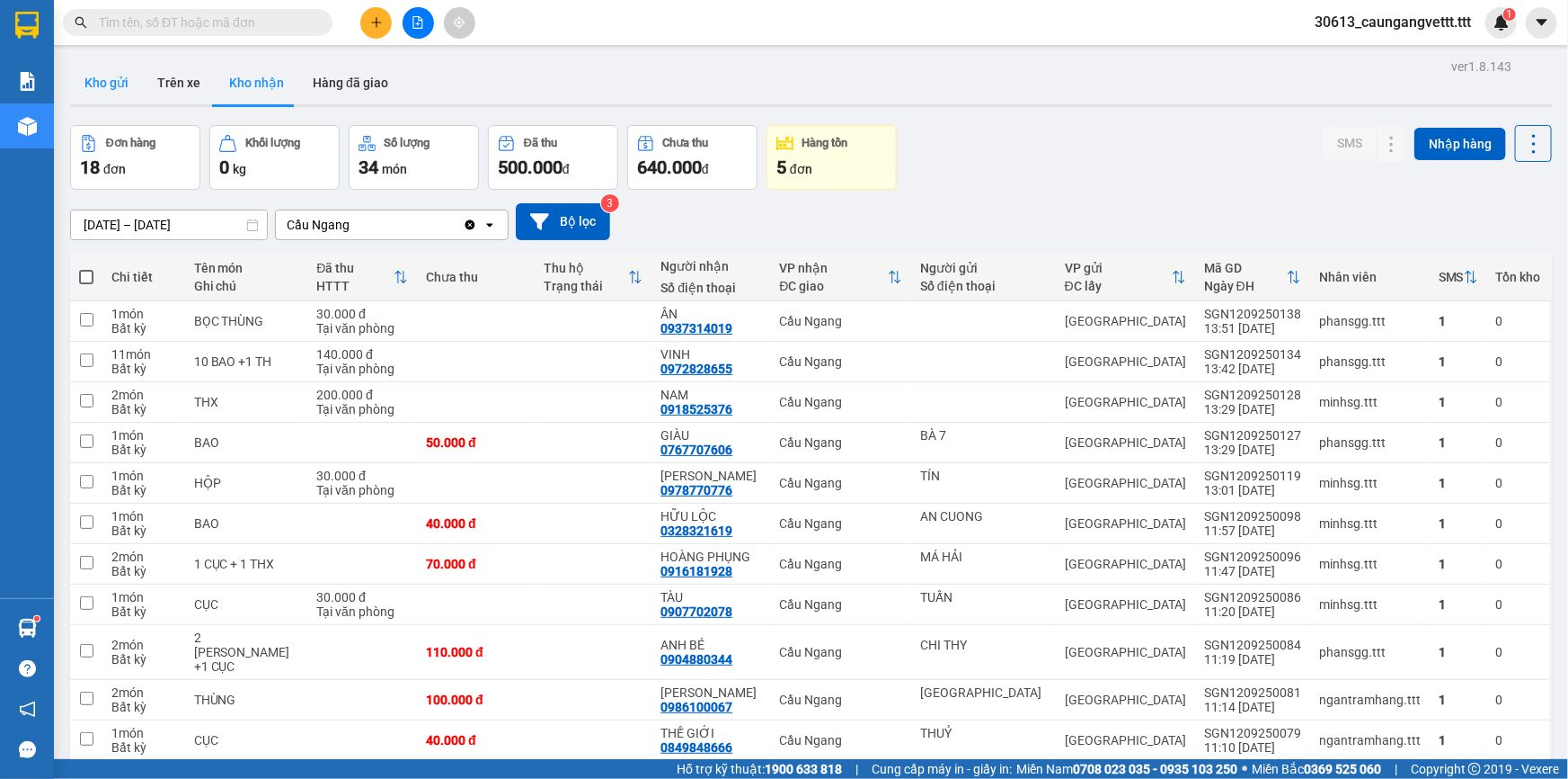
click at [99, 81] on button "Kho gửi" at bounding box center [106, 82] width 73 height 43
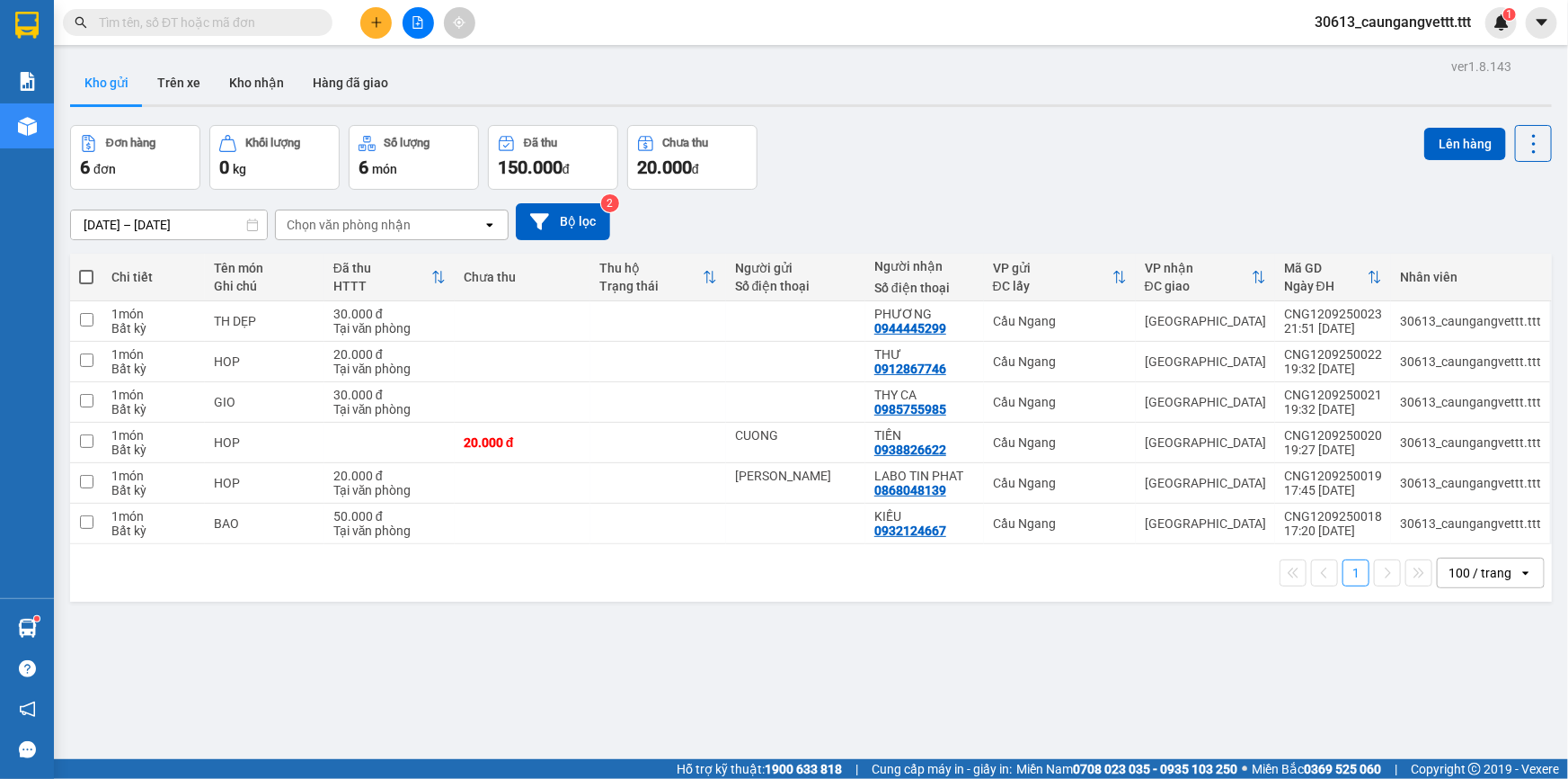
click at [90, 274] on span at bounding box center [86, 276] width 14 height 14
click at [86, 268] on input "checkbox" at bounding box center [86, 268] width 0 height 0
checkbox input "true"
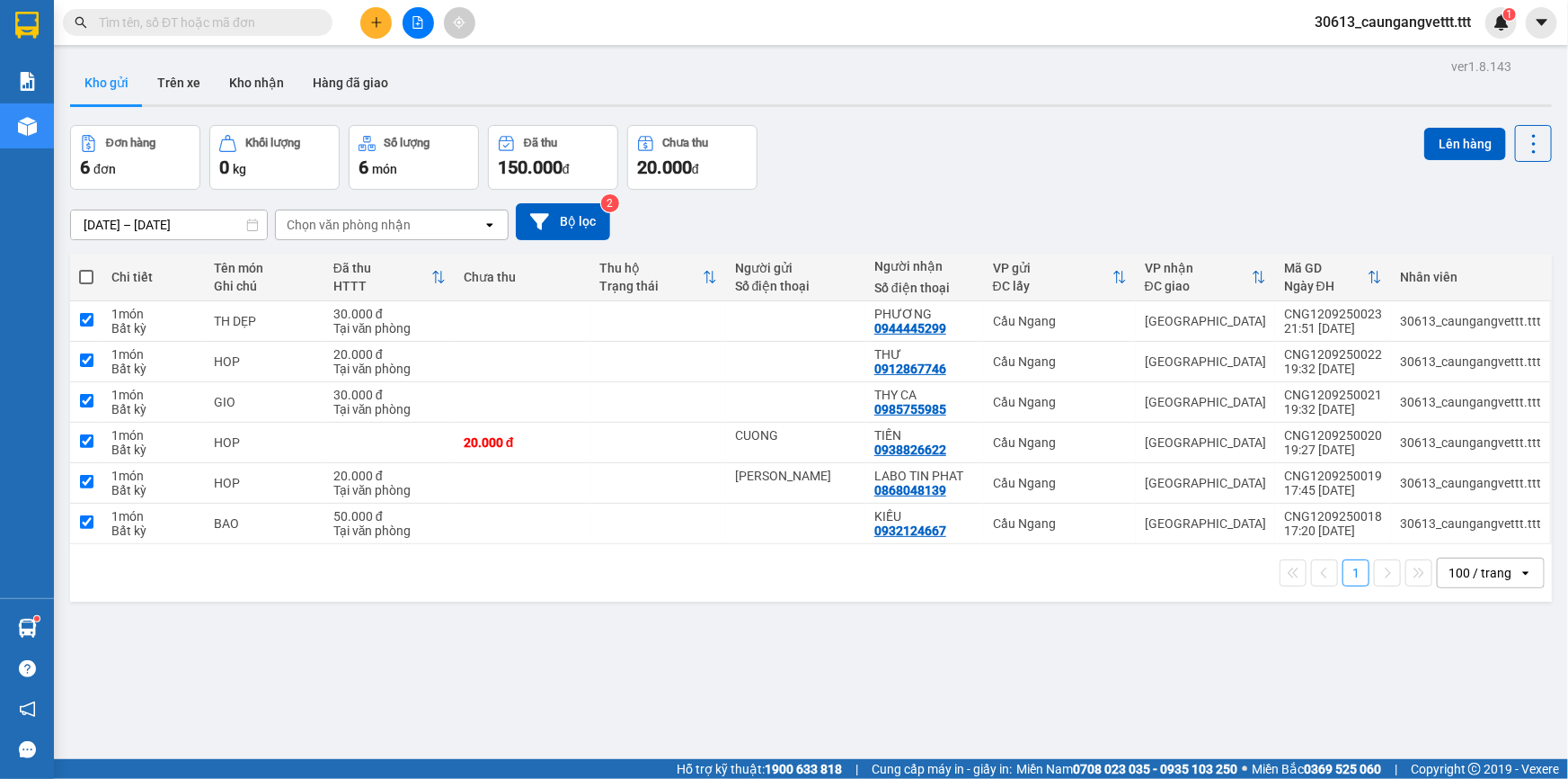
checkbox input "true"
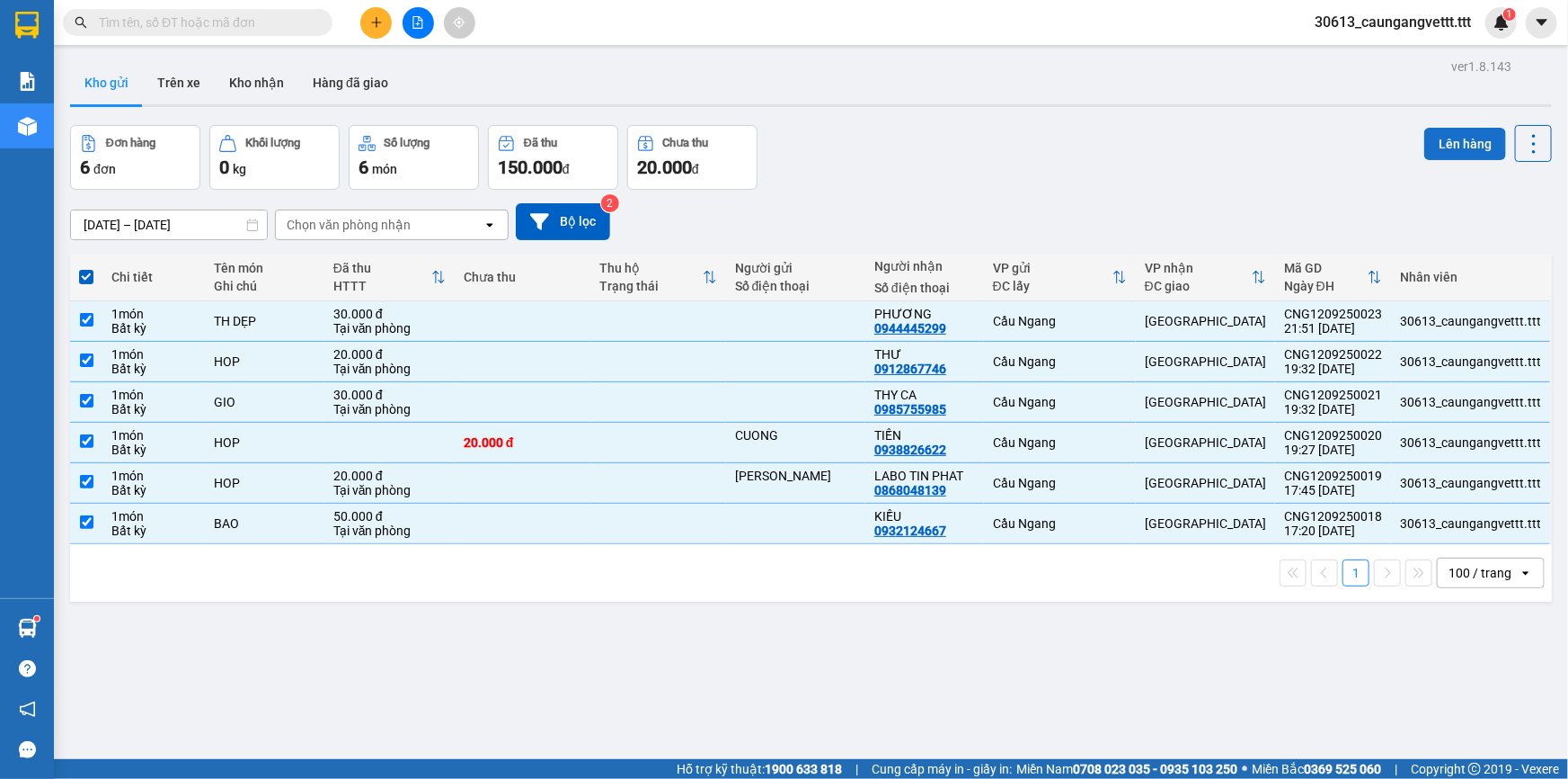
click at [1446, 139] on button "Lên hàng" at bounding box center [1466, 144] width 82 height 32
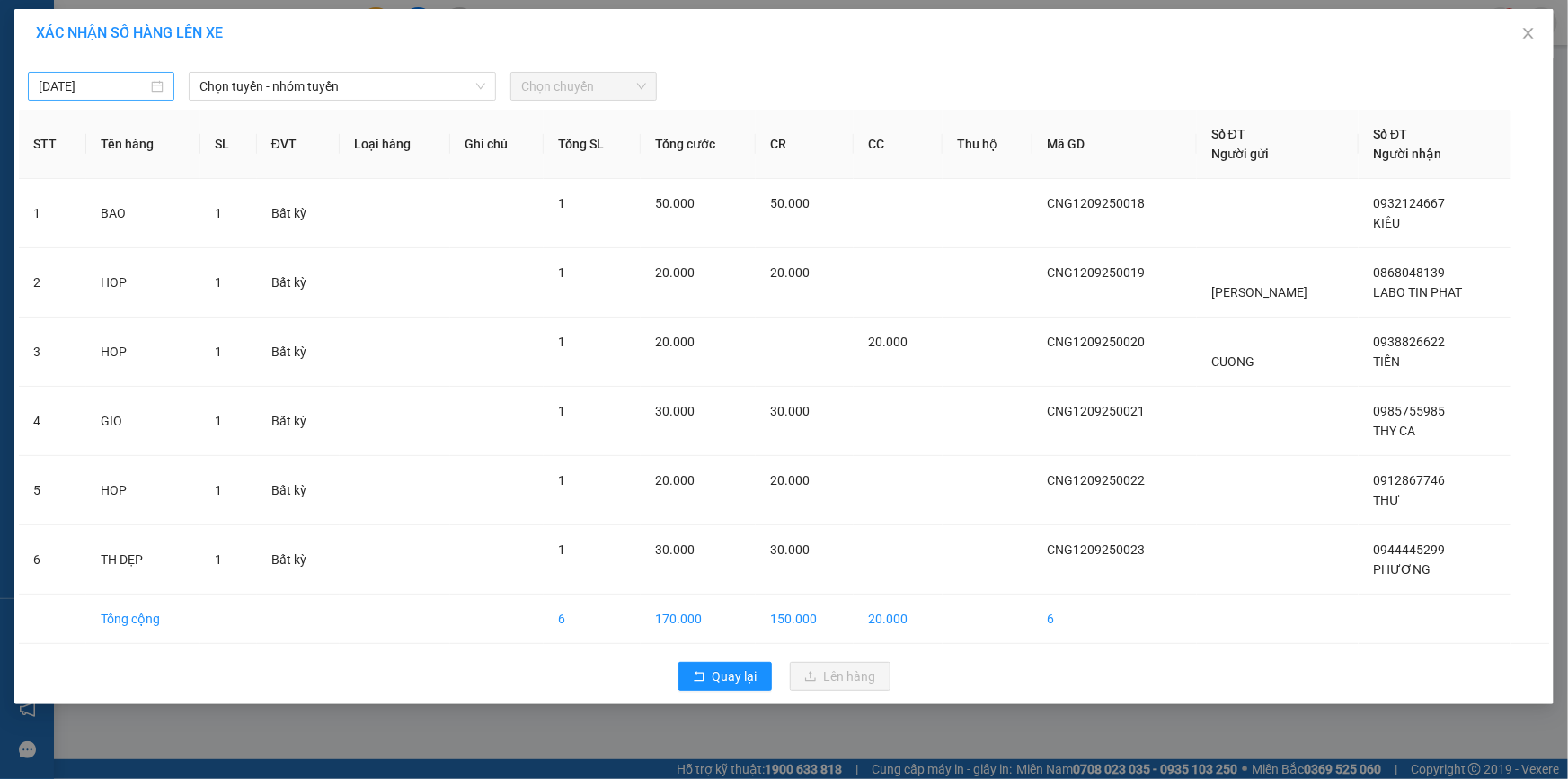
click at [43, 86] on body "Kết quả tìm kiếm ( 0 ) Bộ lọc No Data 30613_caungangvettt.ttt 1 Báo cáo Mẫu 1: …" at bounding box center [784, 389] width 1568 height 779
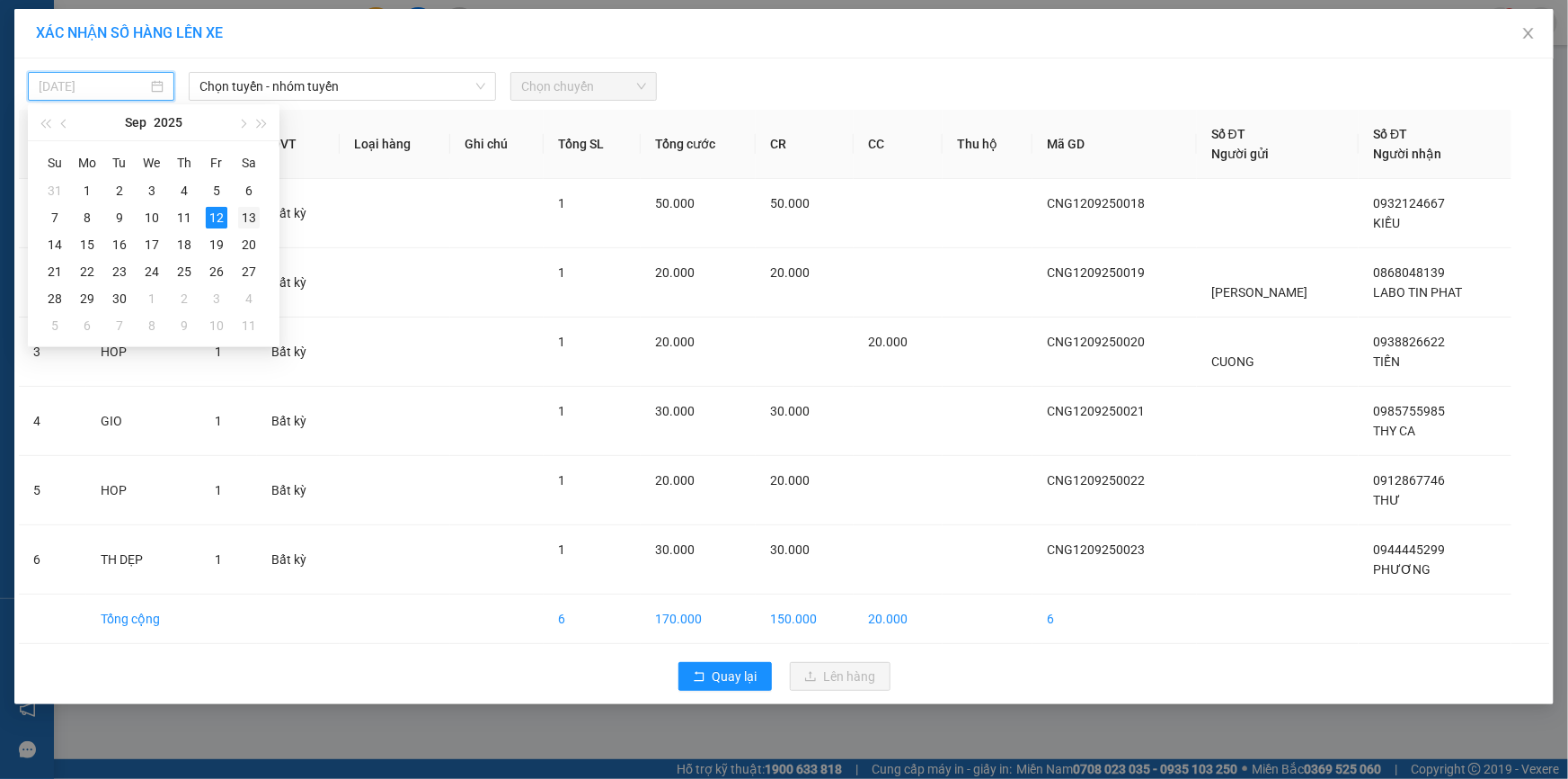
click at [249, 215] on div "13" at bounding box center [248, 217] width 22 height 22
type input "[DATE]"
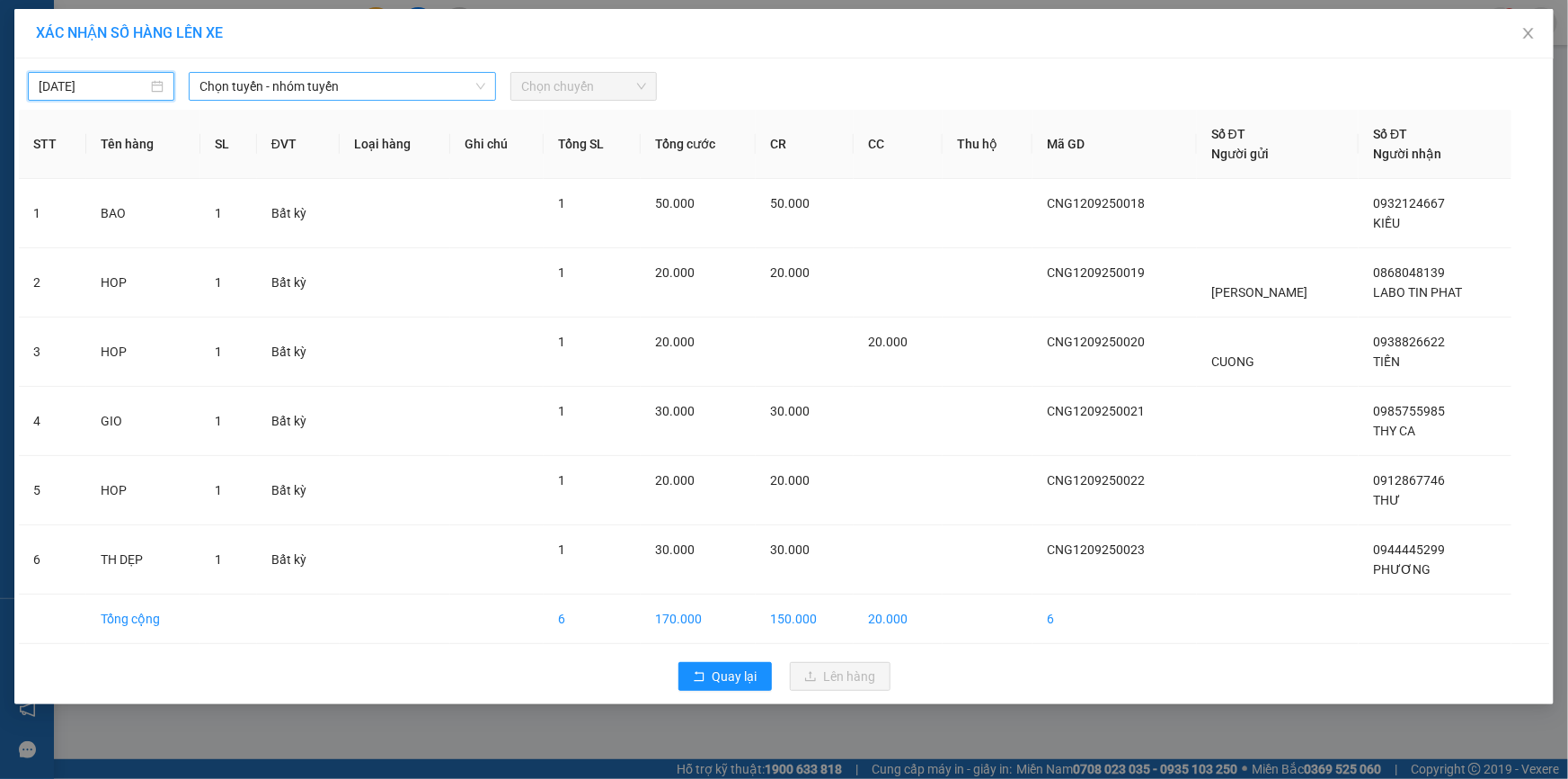
click at [263, 96] on span "Chọn tuyến - nhóm tuyến" at bounding box center [342, 86] width 286 height 27
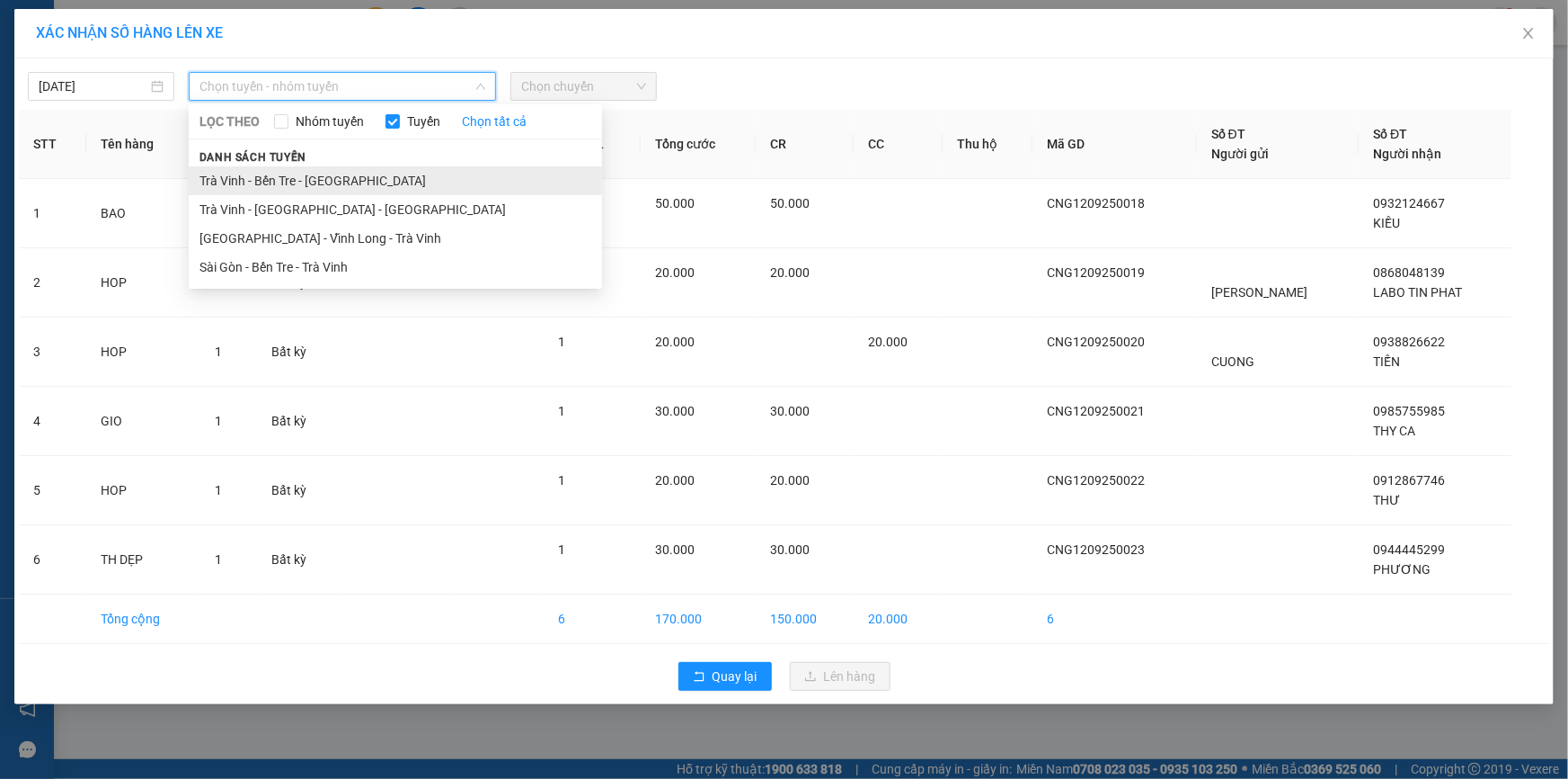
click at [306, 179] on li "Trà Vinh - Bến Tre - [GEOGRAPHIC_DATA]" at bounding box center [396, 181] width 414 height 29
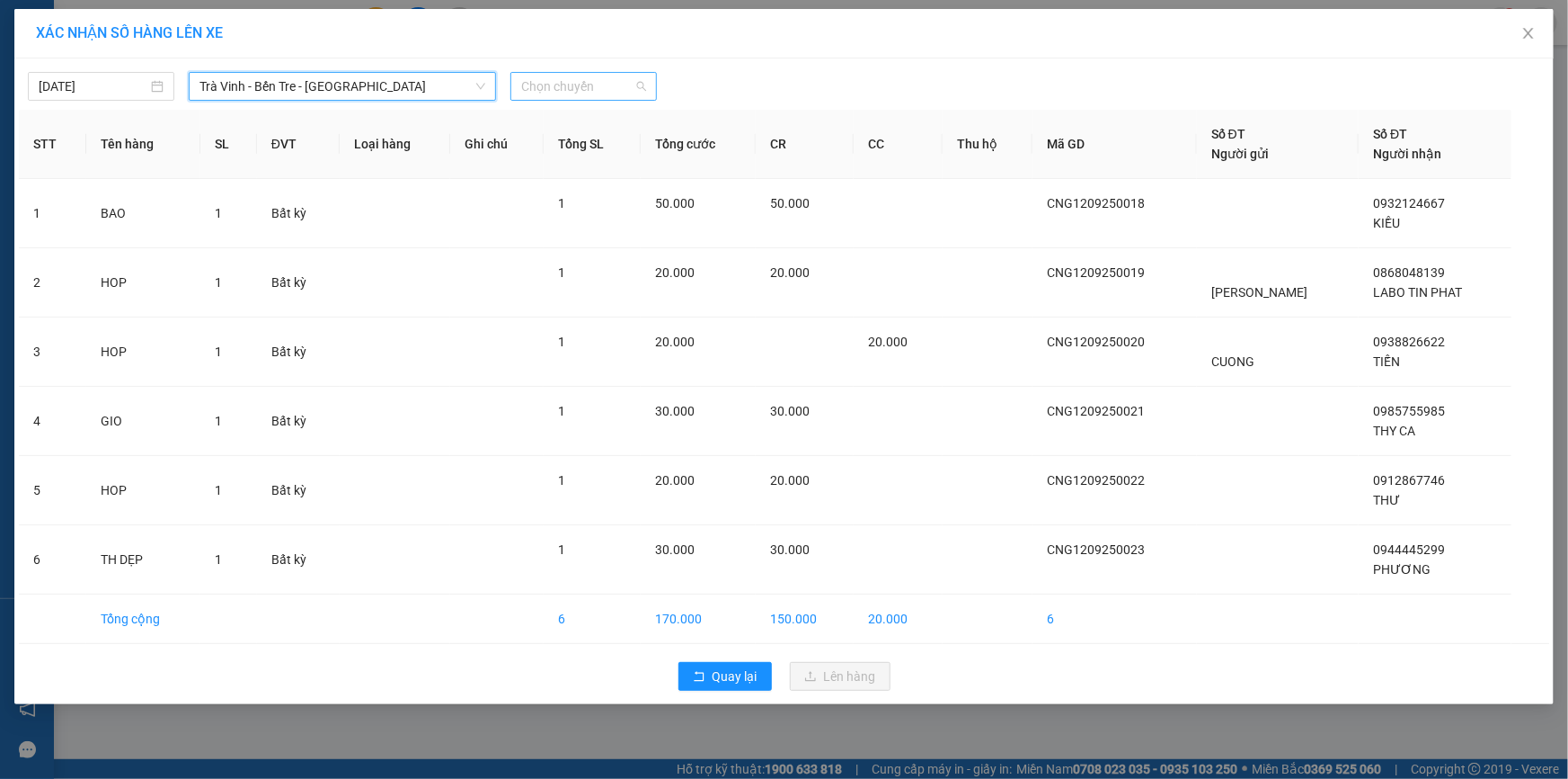
click at [557, 93] on span "Chọn chuyến" at bounding box center [584, 86] width 125 height 27
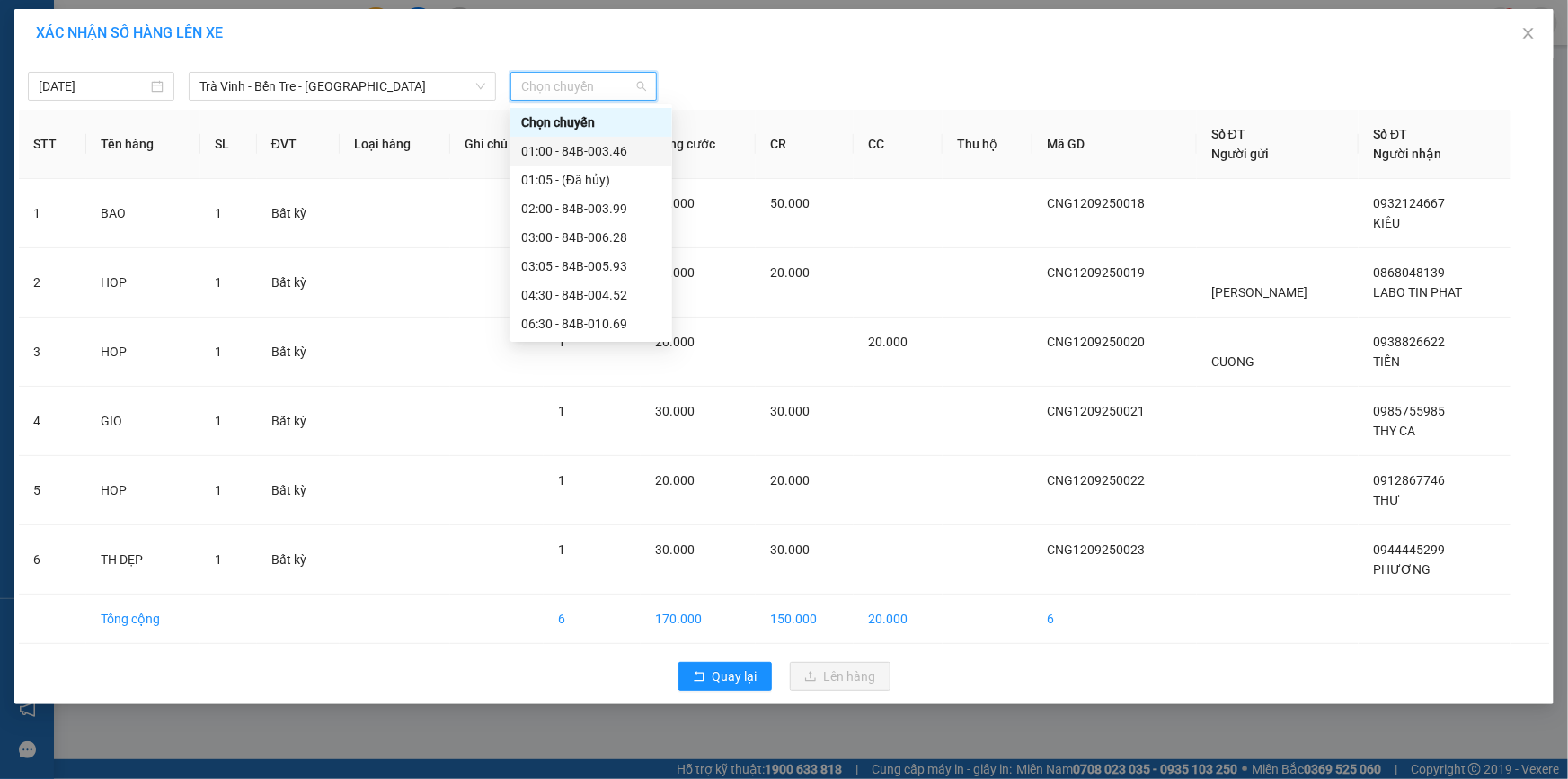
click at [570, 149] on div "01:00 - 84B-003.46" at bounding box center [591, 151] width 140 height 20
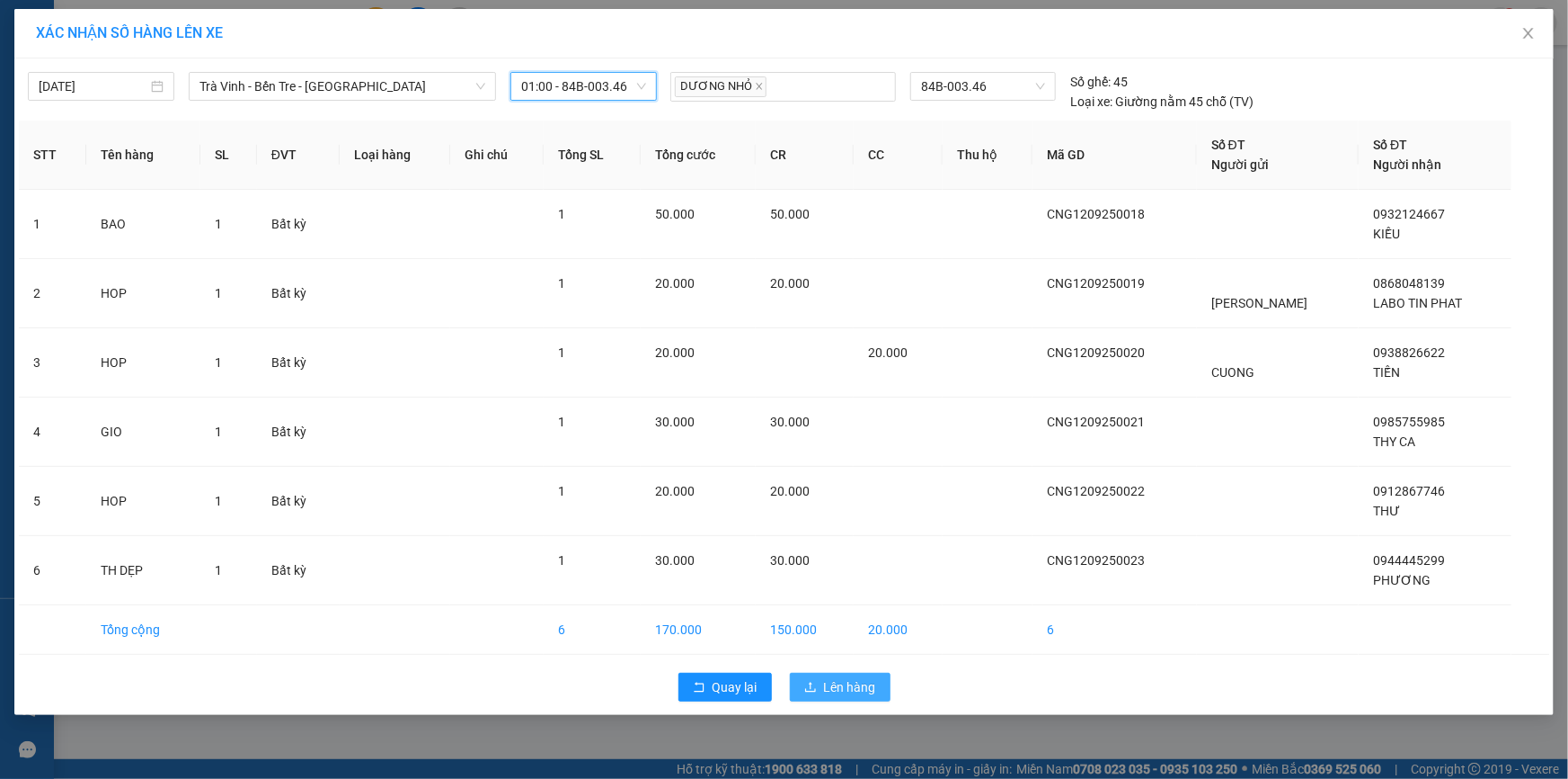
click at [865, 689] on span "Lên hàng" at bounding box center [850, 686] width 53 height 20
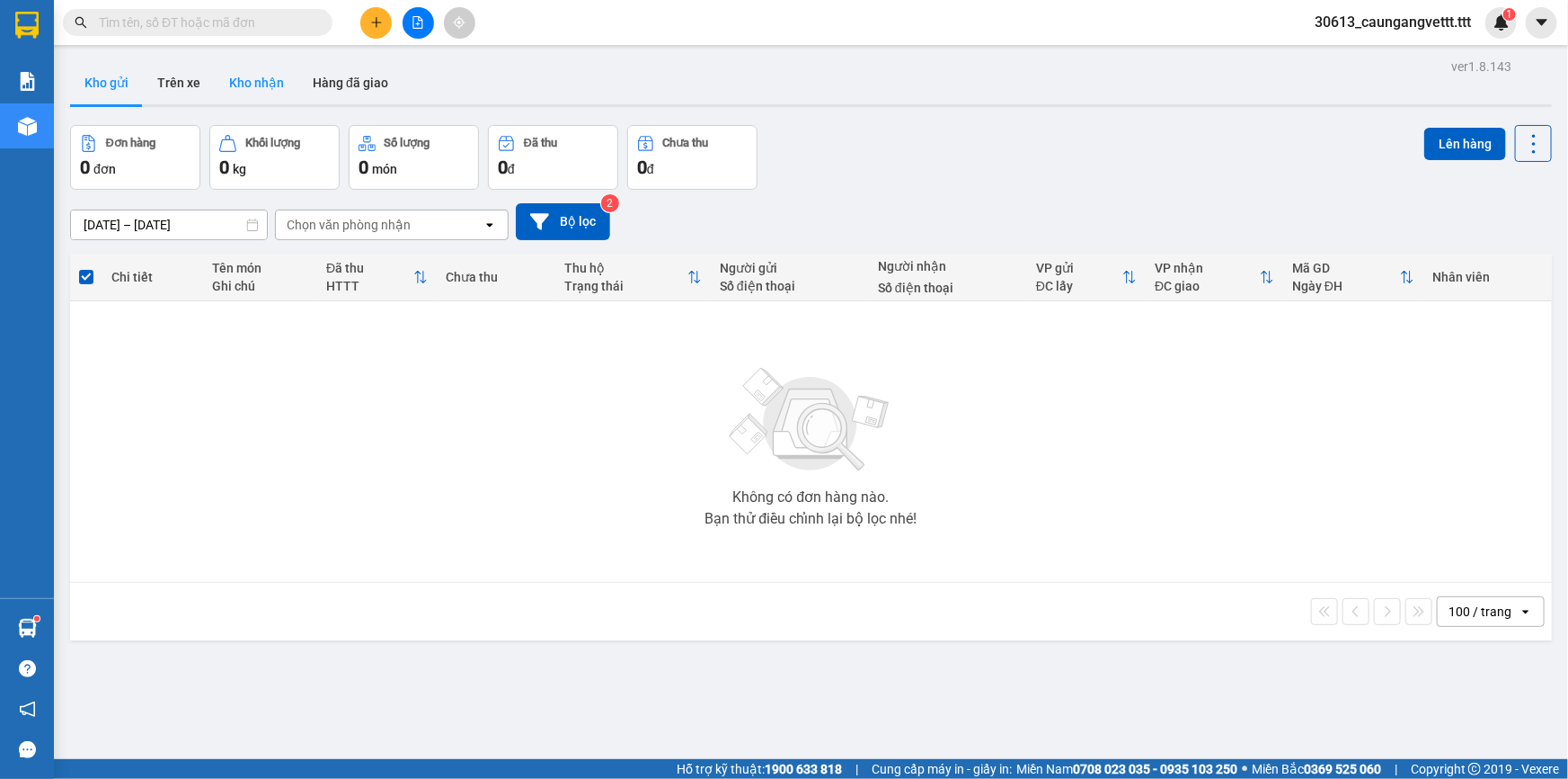
click at [265, 81] on button "Kho nhận" at bounding box center [256, 82] width 83 height 43
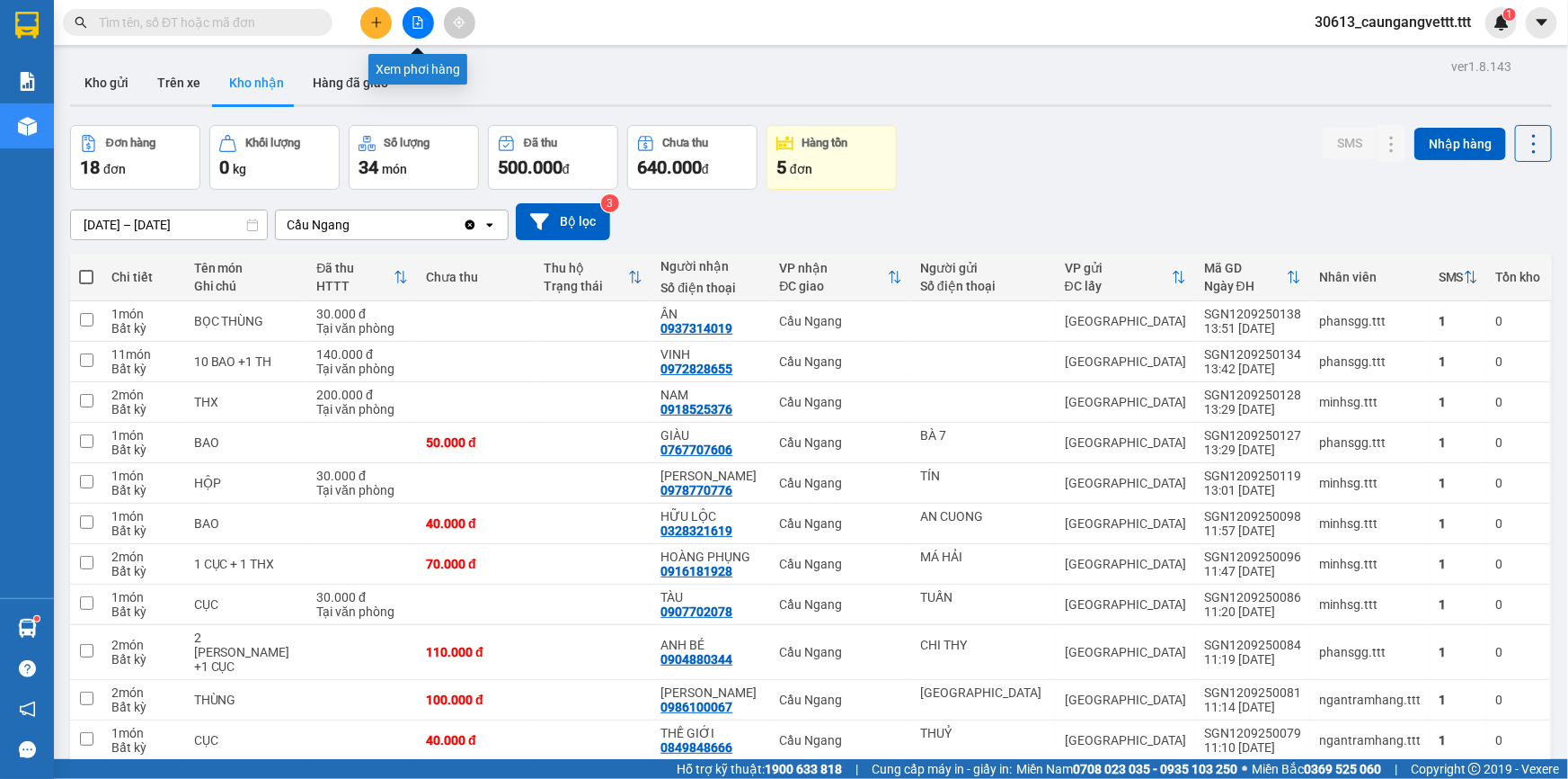
click at [414, 19] on icon "file-add" at bounding box center [419, 22] width 10 height 12
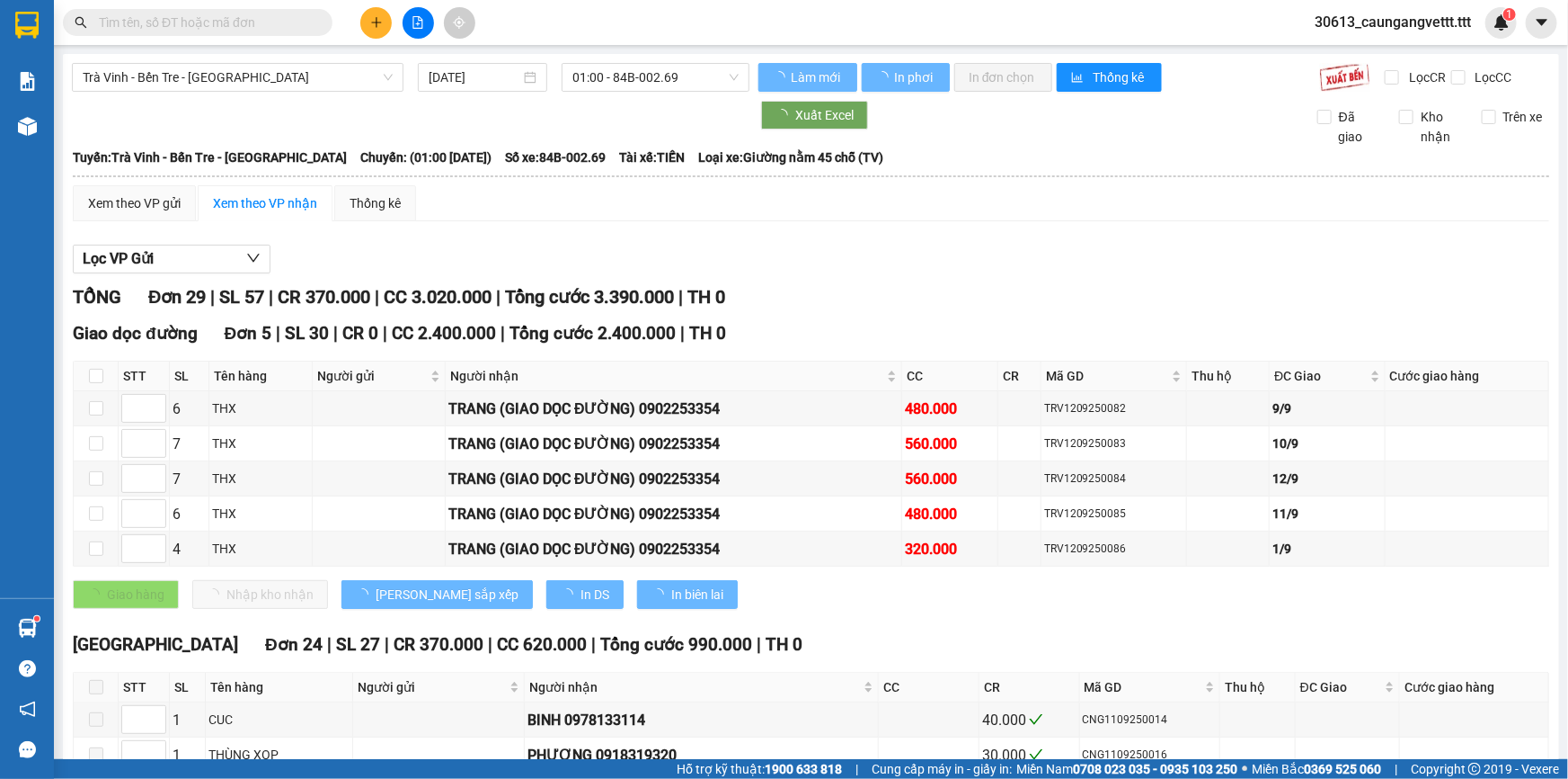
click at [285, 80] on span "Trà Vinh - Bến Tre - [GEOGRAPHIC_DATA]" at bounding box center [238, 77] width 311 height 27
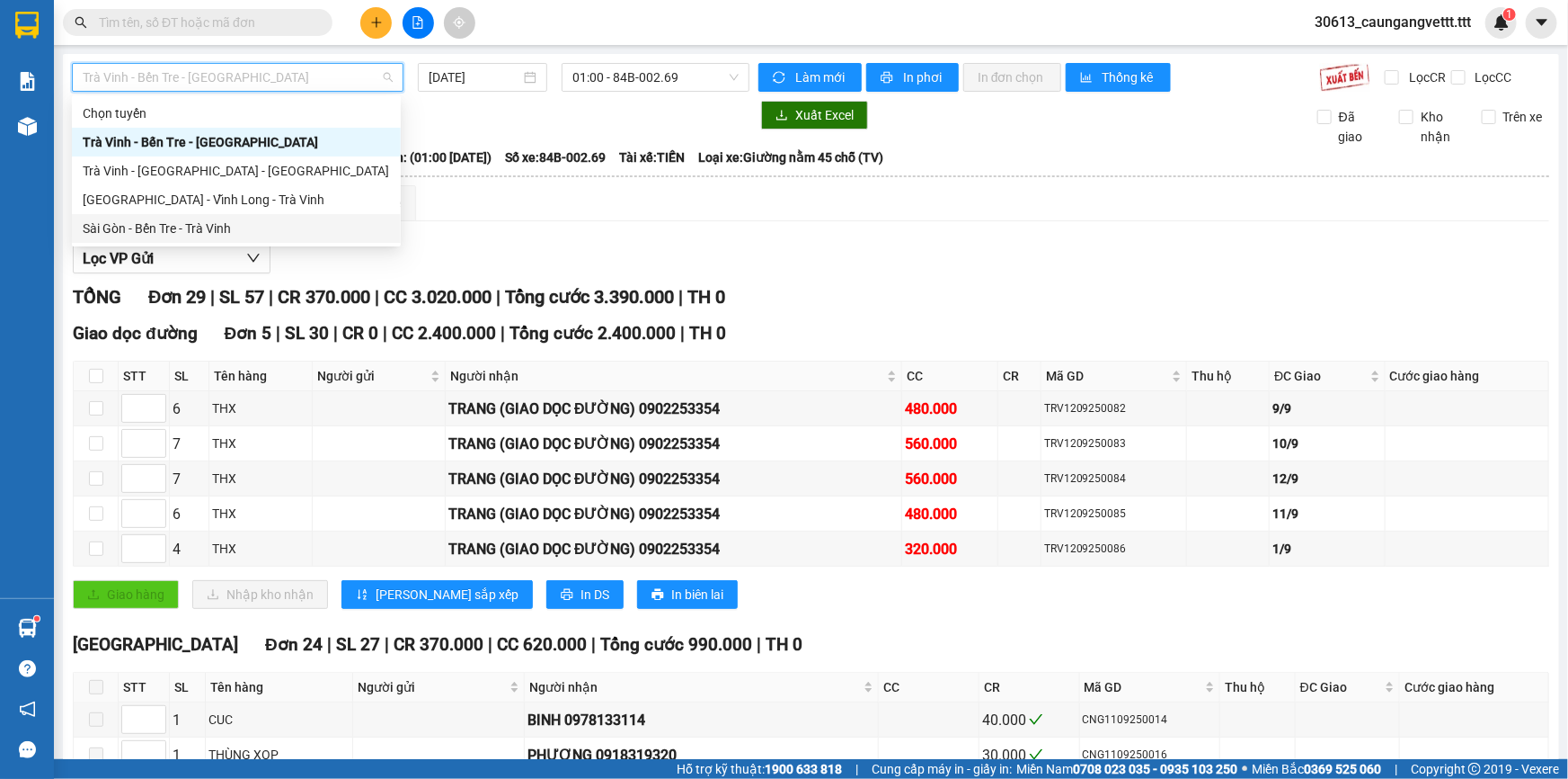
click at [234, 232] on div "Sài Gòn - Bến Tre - Trà Vinh" at bounding box center [237, 228] width 308 height 20
type input "[DATE]"
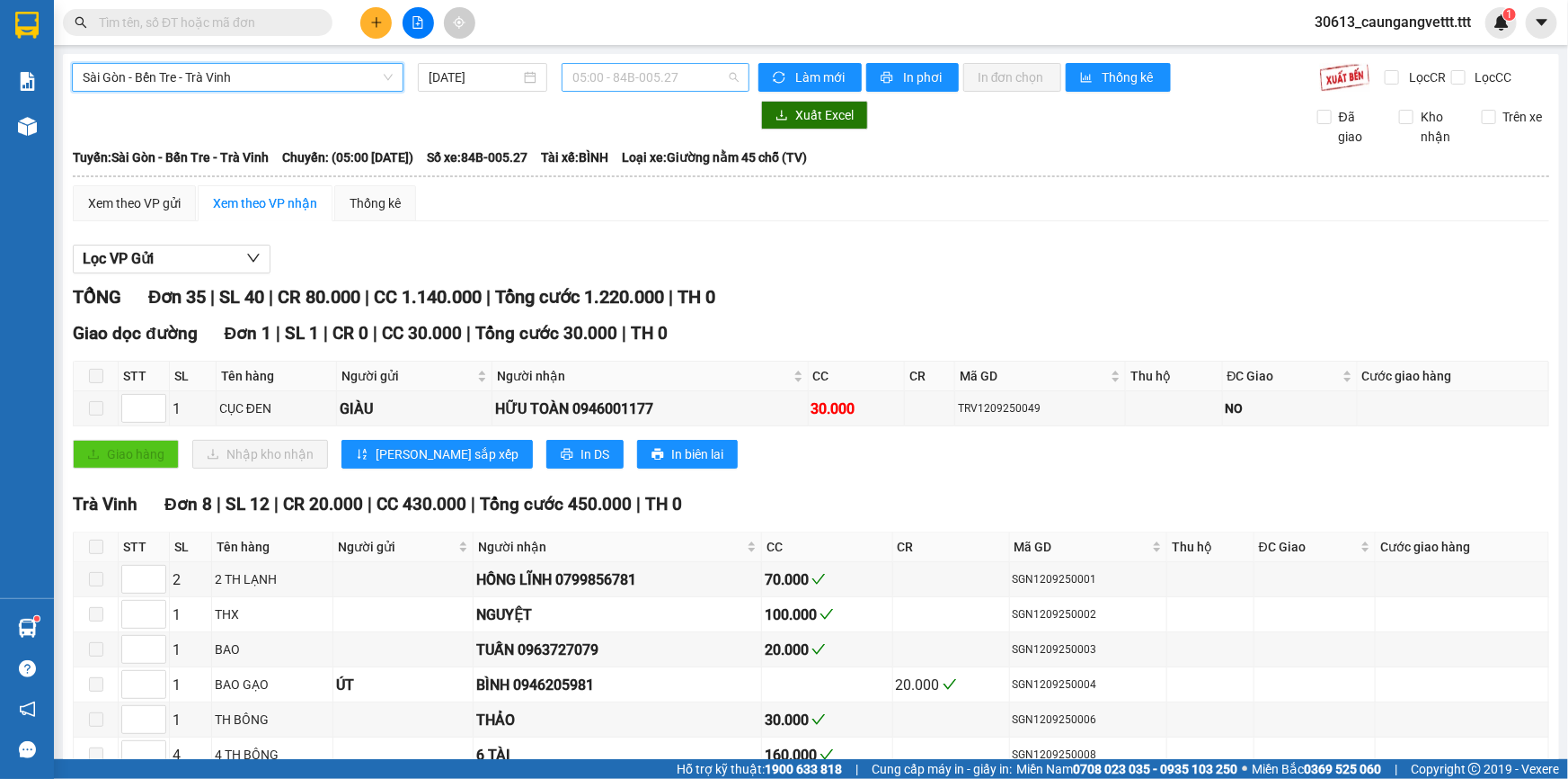
click at [630, 77] on span "05:00 - 84B-005.27" at bounding box center [655, 77] width 166 height 27
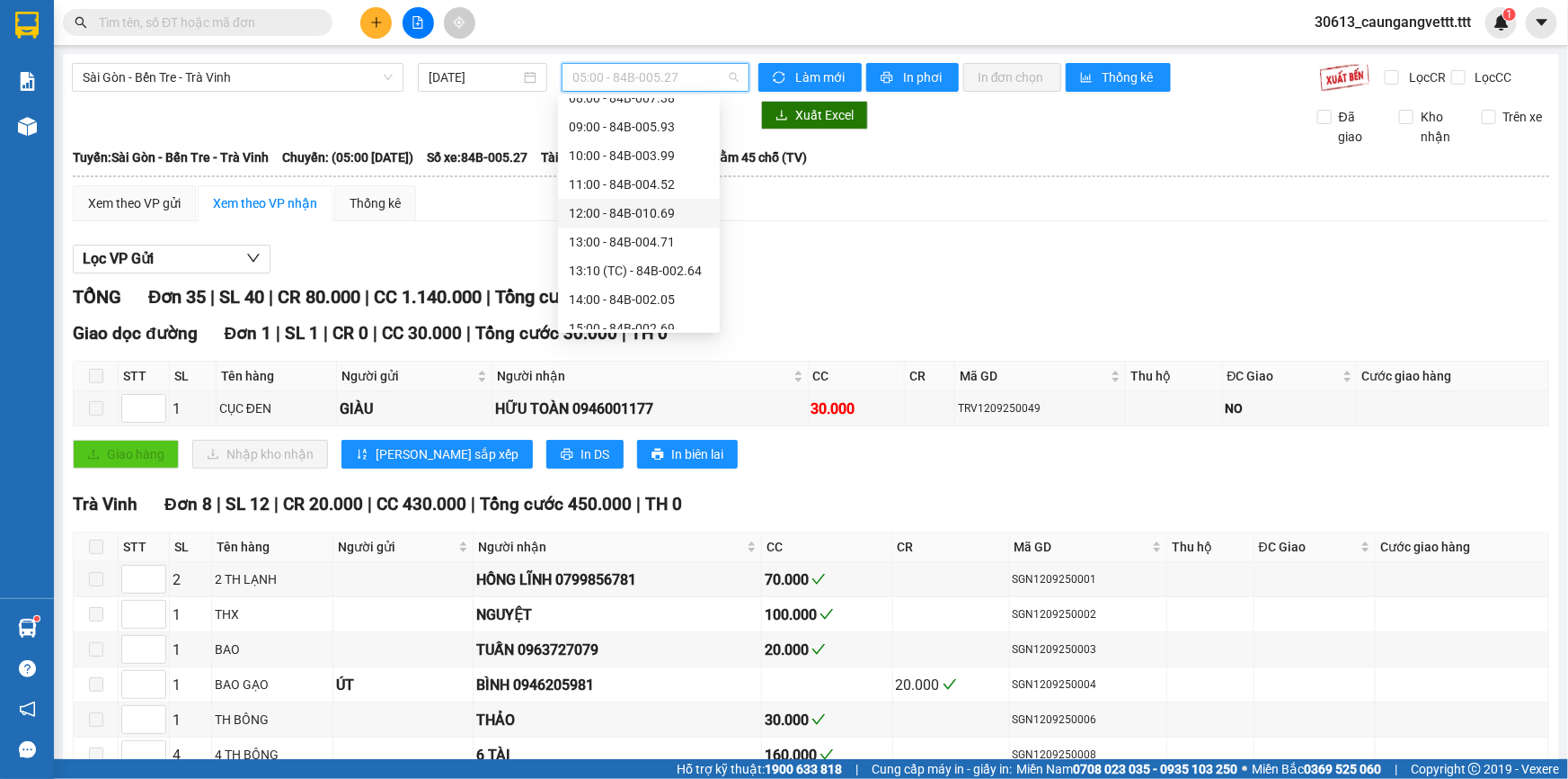
scroll to position [218, 0]
click at [612, 300] on div "16:00 - 84B-002.15" at bounding box center [638, 298] width 140 height 20
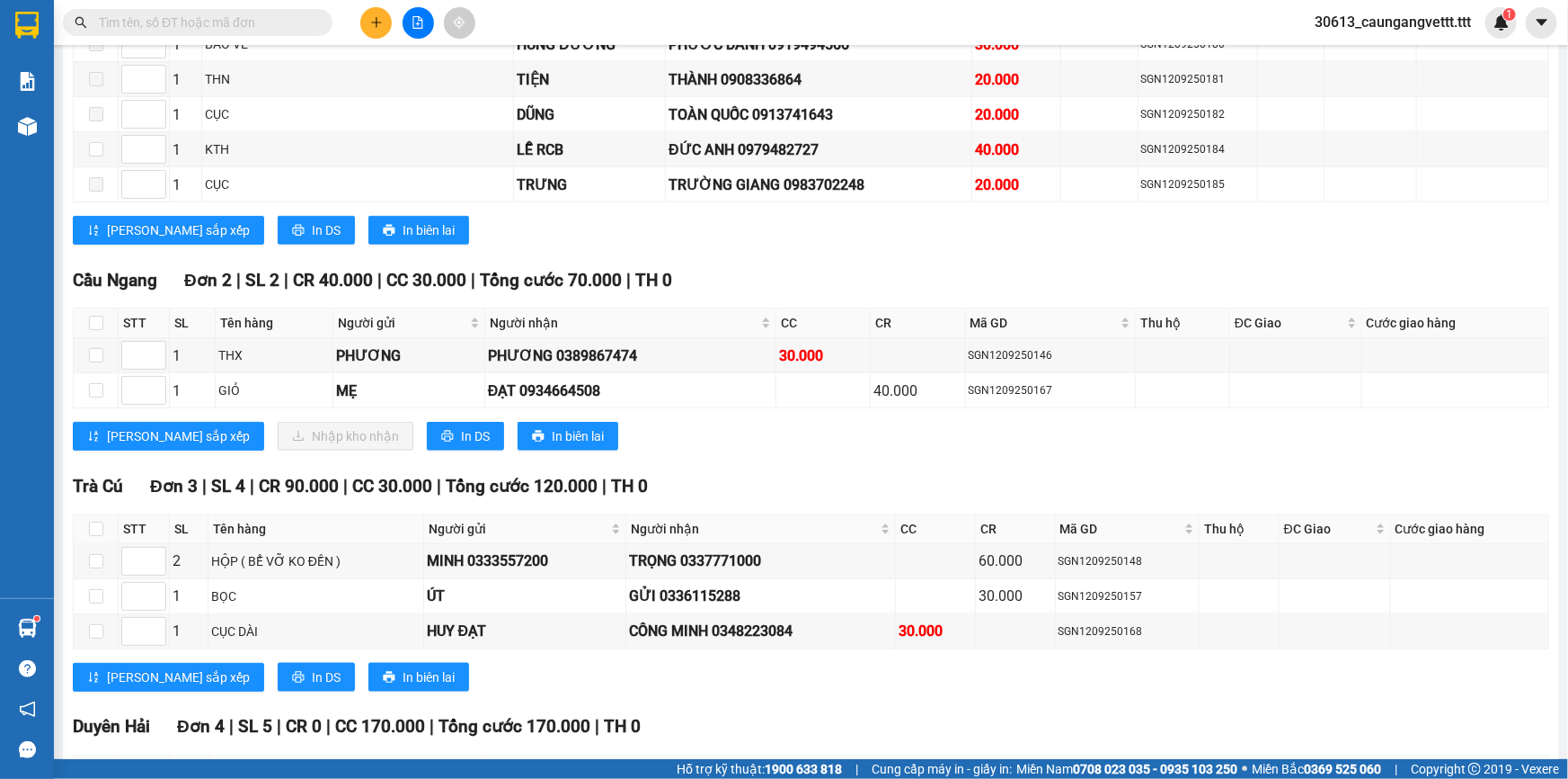
scroll to position [1035, 0]
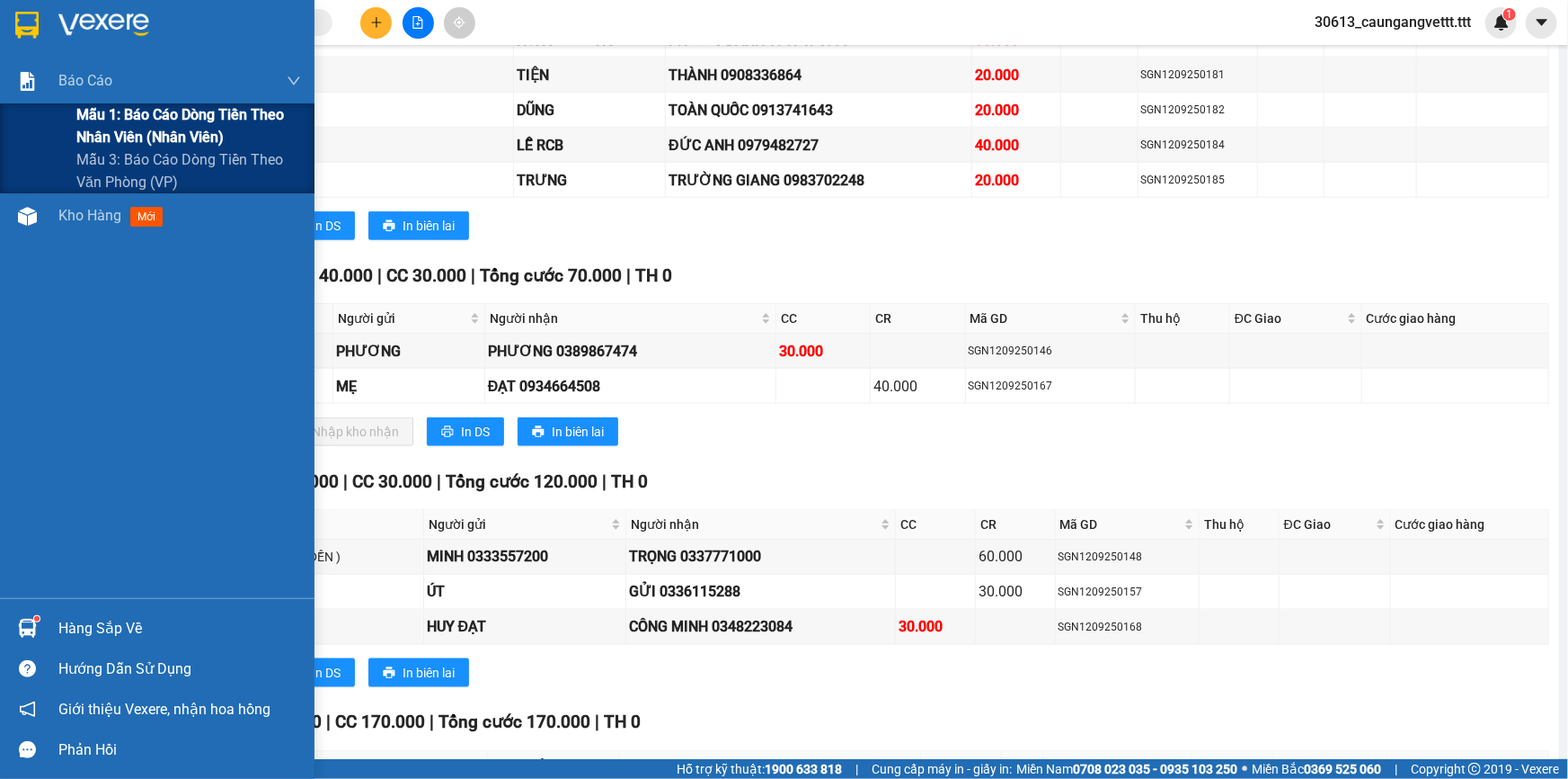
click at [120, 129] on span "Mẫu 1: Báo cáo dòng tiền theo nhân viên (nhân viên)" at bounding box center [188, 125] width 225 height 45
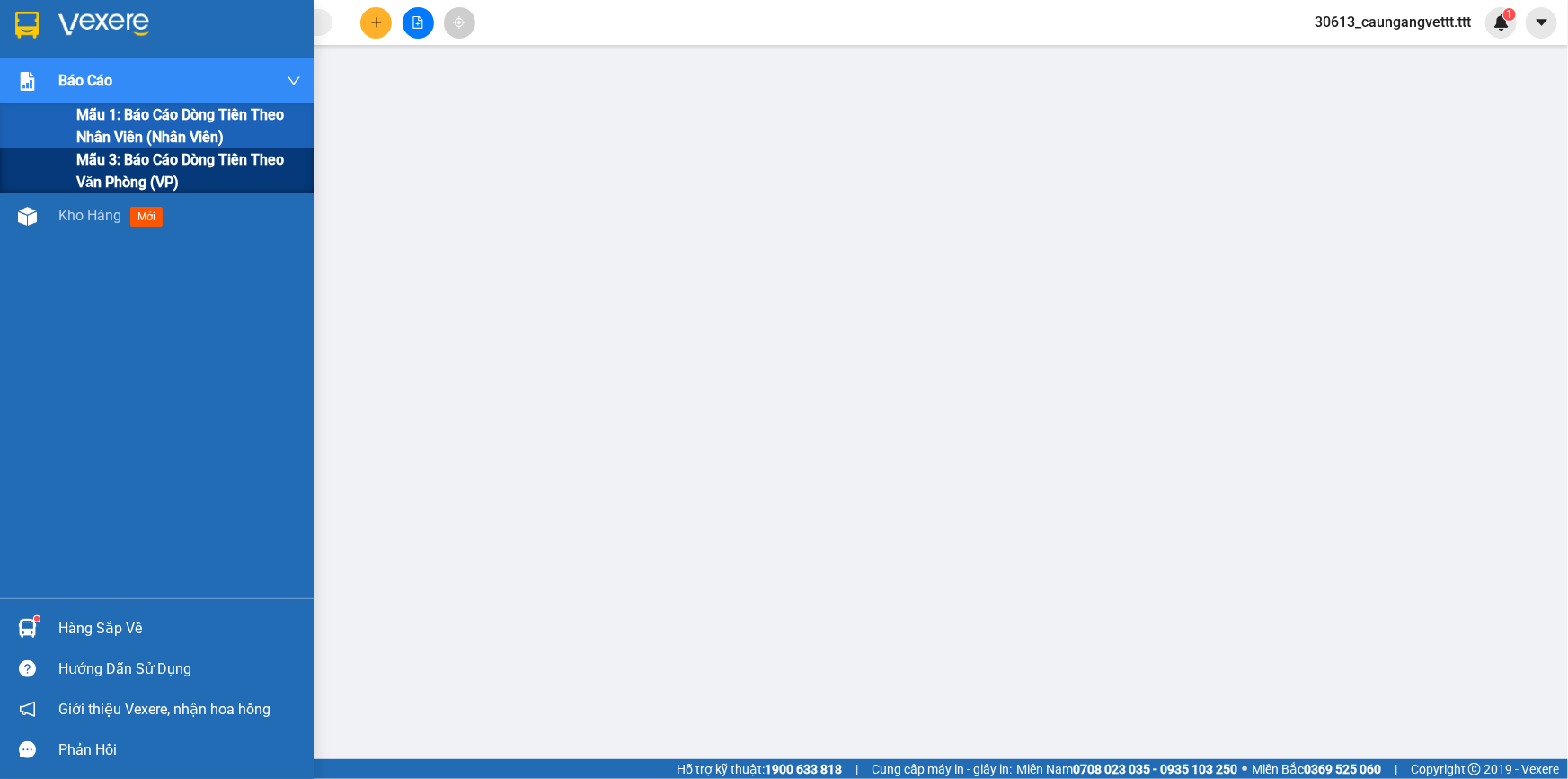
scroll to position [113, 0]
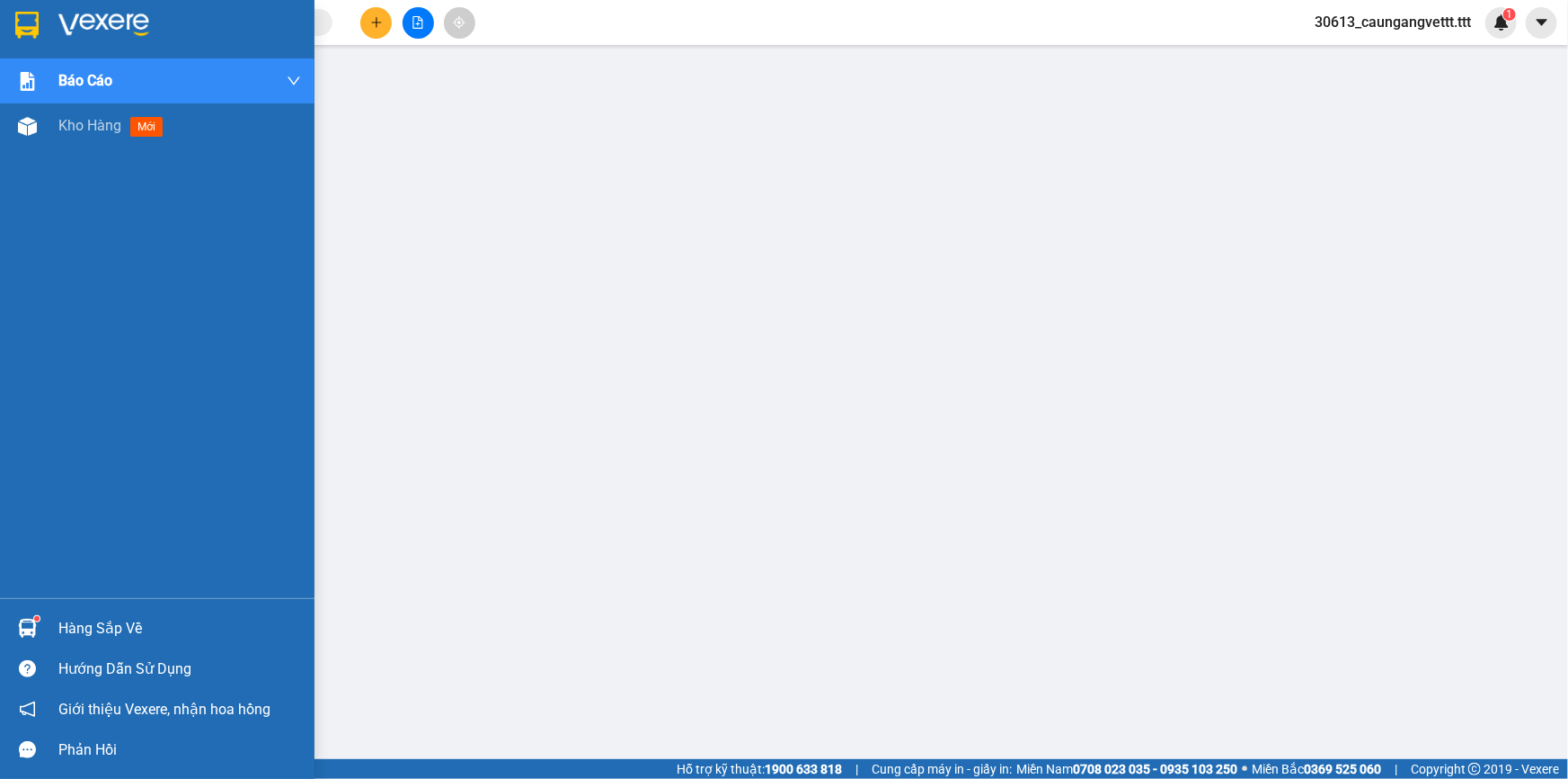
click at [82, 129] on span "Kho hàng" at bounding box center [90, 125] width 63 height 17
